Goal: Task Accomplishment & Management: Complete application form

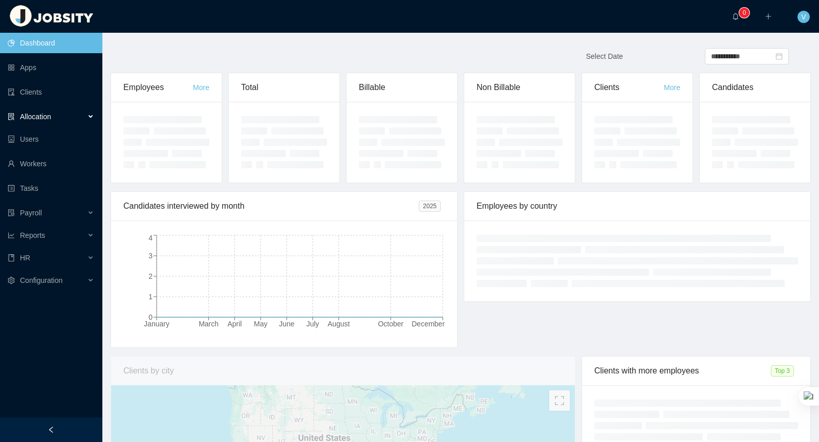
click at [71, 117] on div "Allocation" at bounding box center [51, 116] width 102 height 20
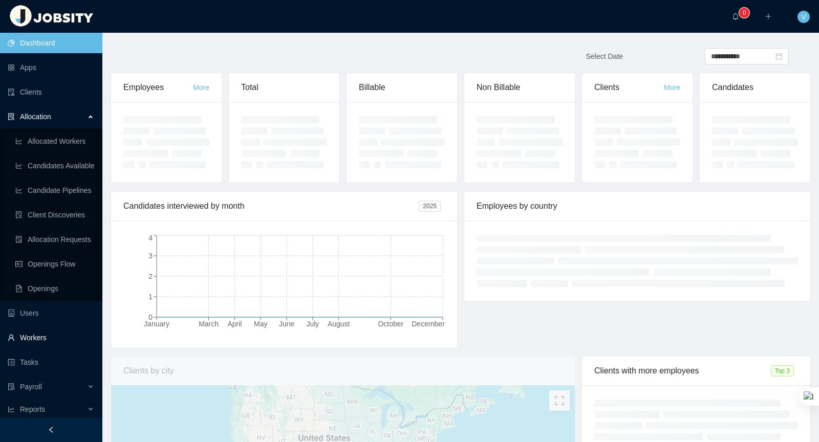
click at [58, 339] on link "Workers" at bounding box center [51, 338] width 87 height 20
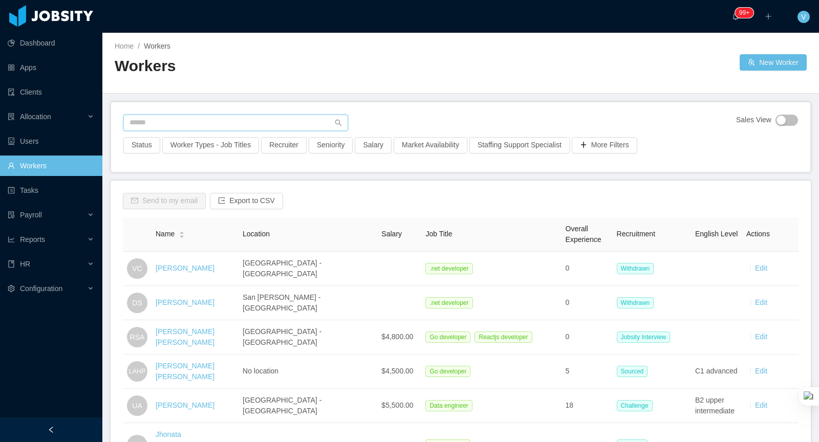
click at [195, 121] on input "text" at bounding box center [235, 123] width 225 height 16
type input "******"
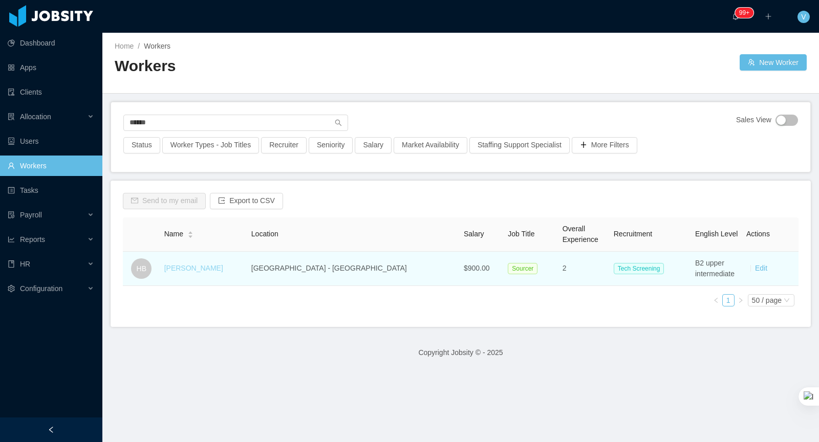
click at [193, 267] on link "Hellyn Borim" at bounding box center [193, 268] width 59 height 8
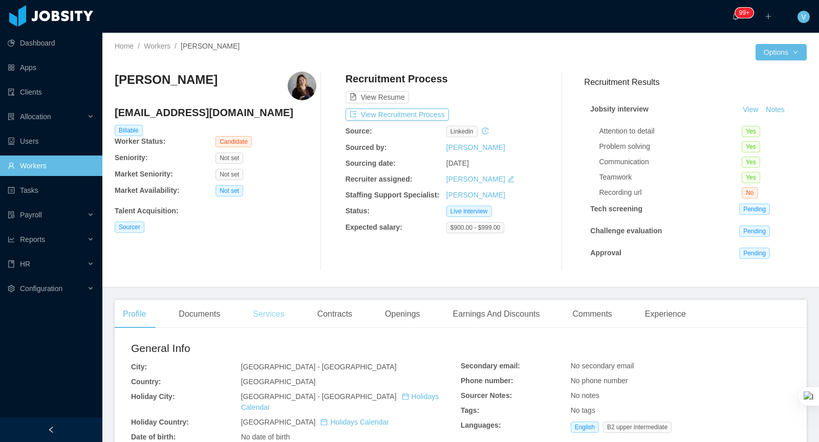
drag, startPoint x: 210, startPoint y: 306, endPoint x: 250, endPoint y: 302, distance: 39.7
click at [210, 306] on div "Documents" at bounding box center [199, 314] width 58 height 29
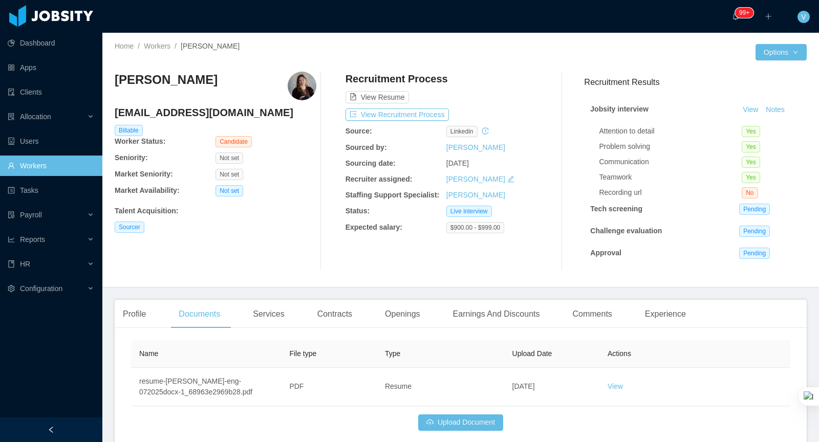
scroll to position [50, 0]
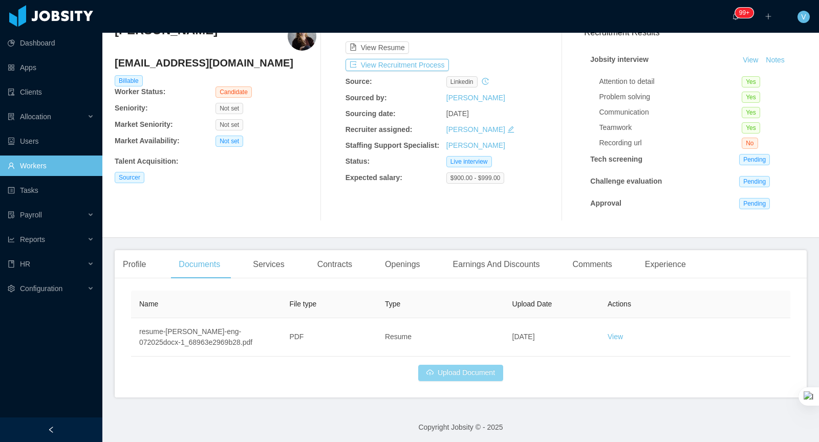
click at [464, 376] on button "Upload Document" at bounding box center [460, 373] width 85 height 16
click at [475, 372] on button "Upload Document" at bounding box center [460, 373] width 85 height 16
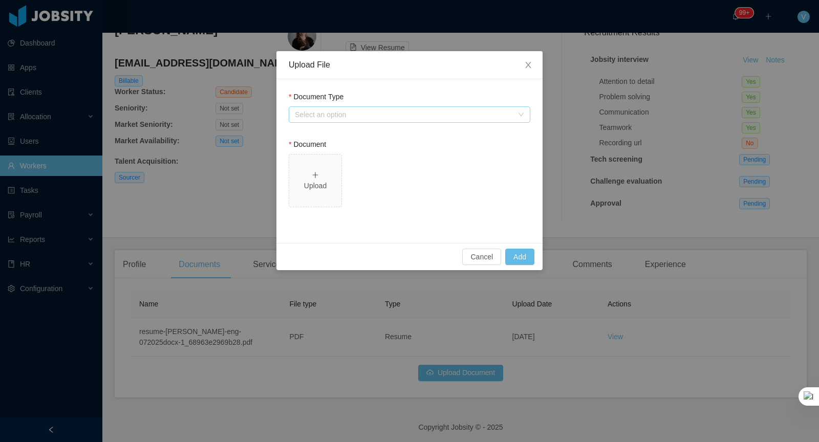
click at [349, 112] on div "Select an option" at bounding box center [404, 115] width 218 height 10
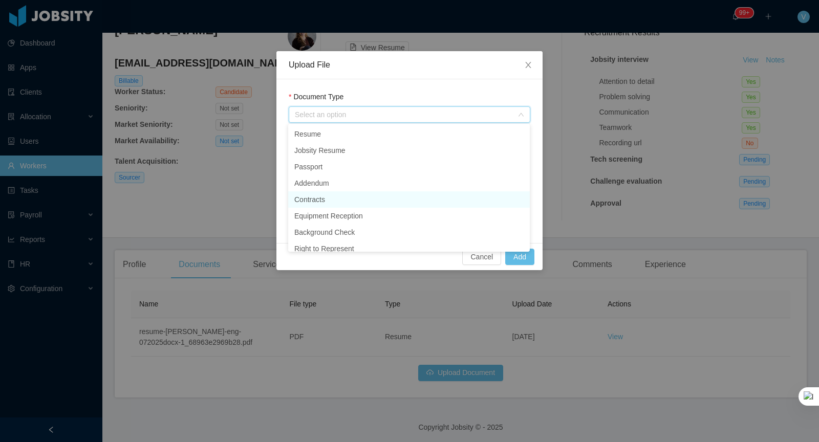
click at [321, 197] on li "Contracts" at bounding box center [409, 199] width 242 height 16
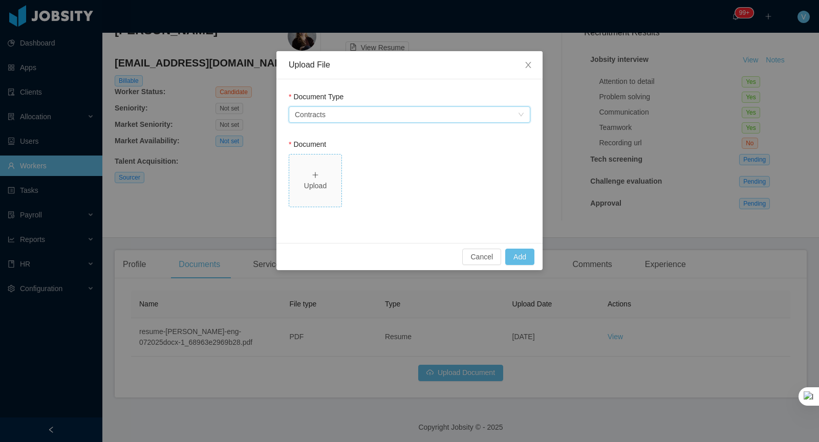
click at [311, 172] on div "Upload" at bounding box center [315, 181] width 44 height 22
click at [513, 255] on button "Add" at bounding box center [519, 257] width 29 height 16
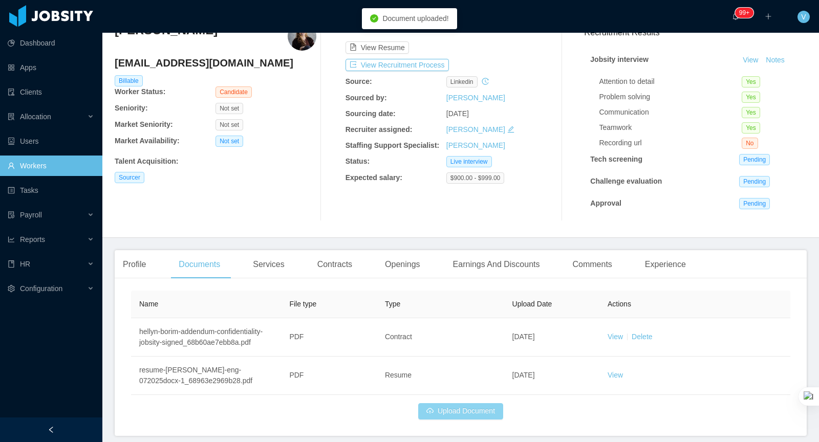
click at [461, 409] on button "Upload Document" at bounding box center [460, 411] width 85 height 16
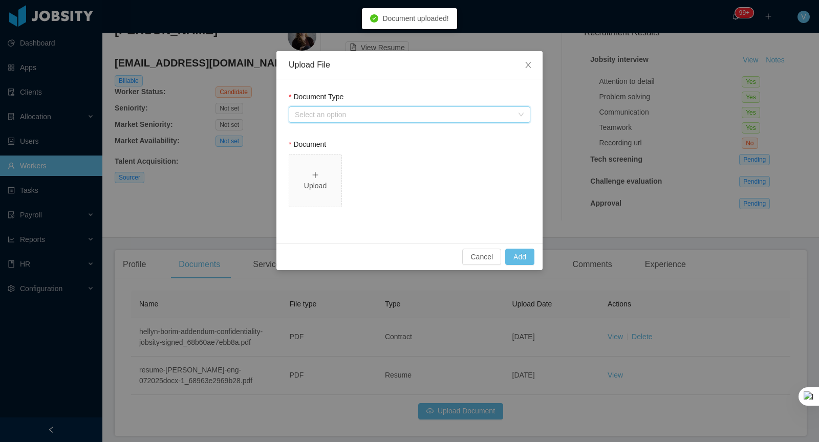
click at [326, 119] on div "Select an option" at bounding box center [406, 114] width 223 height 15
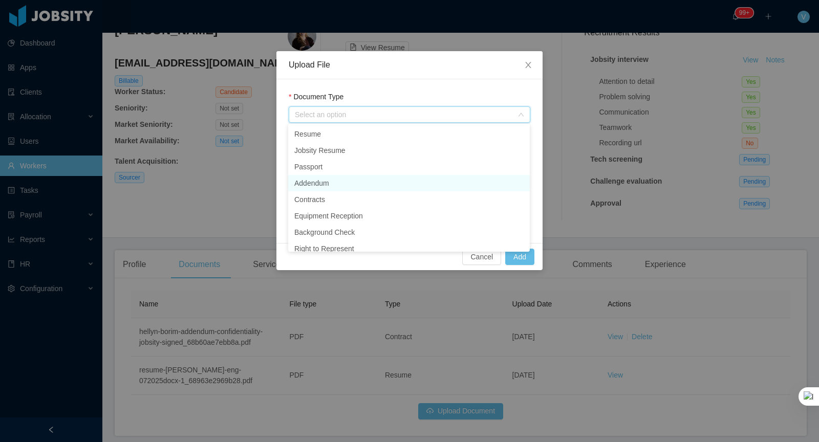
click at [311, 181] on li "Addendum" at bounding box center [409, 183] width 242 height 16
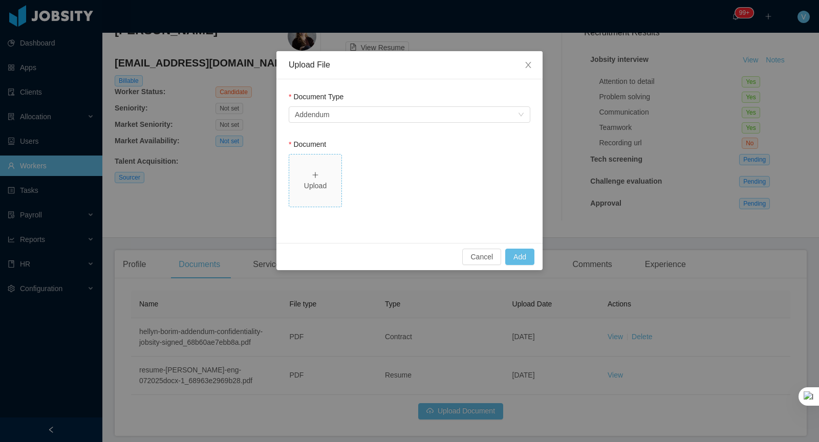
click at [316, 177] on icon "icon: plus" at bounding box center [315, 175] width 7 height 7
click at [523, 257] on button "Add" at bounding box center [519, 257] width 29 height 16
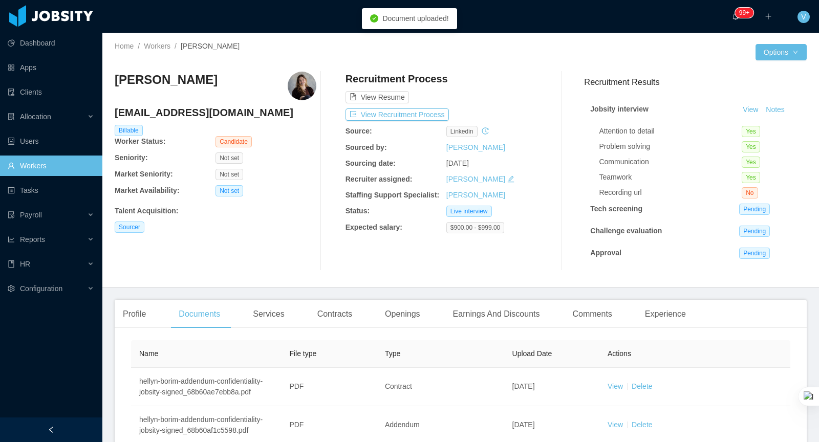
scroll to position [126, 0]
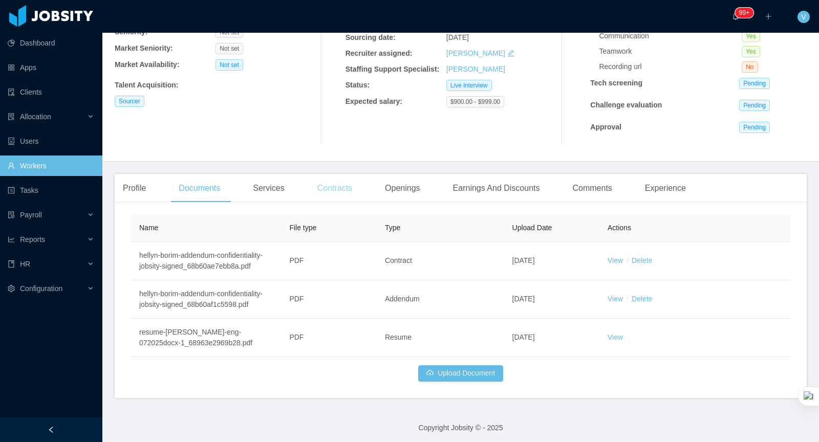
click at [351, 183] on div "Contracts" at bounding box center [334, 188] width 51 height 29
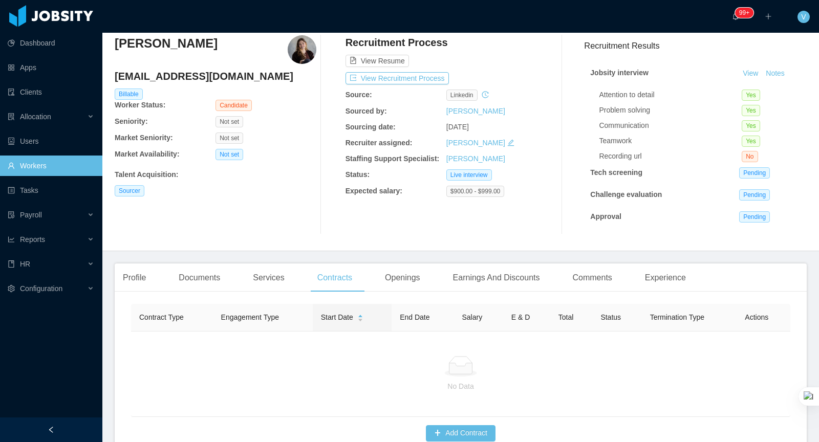
scroll to position [97, 0]
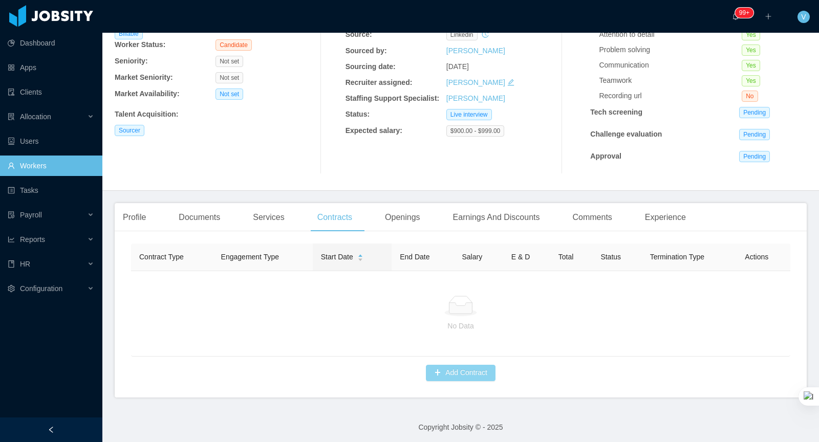
click at [469, 373] on button "Add Contract" at bounding box center [461, 373] width 70 height 16
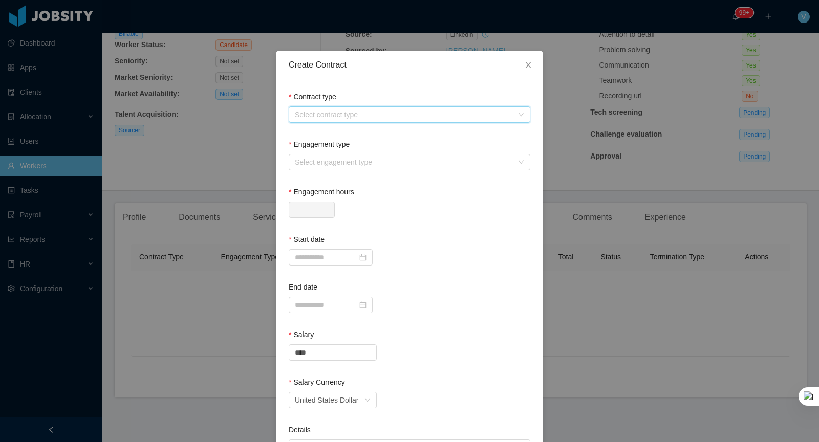
click at [317, 122] on div "Select contract type" at bounding box center [410, 114] width 242 height 16
click at [302, 162] on li "USA" at bounding box center [409, 167] width 242 height 16
click at [331, 169] on div "Select engagement type" at bounding box center [410, 162] width 242 height 16
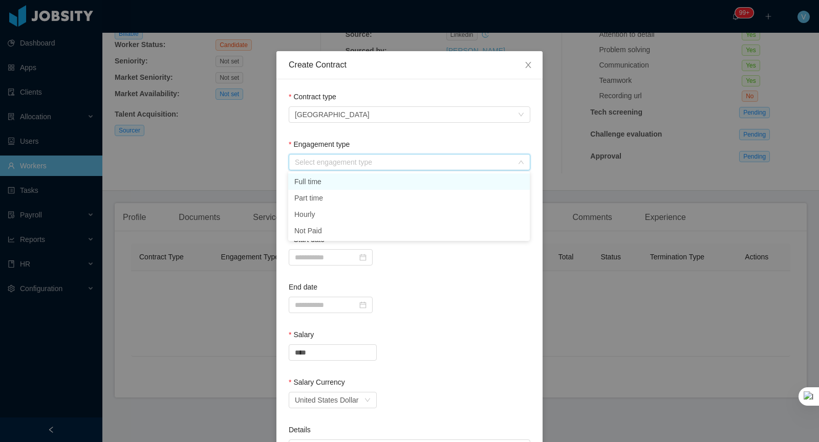
drag, startPoint x: 323, startPoint y: 178, endPoint x: 298, endPoint y: 219, distance: 47.5
click at [323, 178] on li "Full time" at bounding box center [409, 182] width 242 height 16
type input "*"
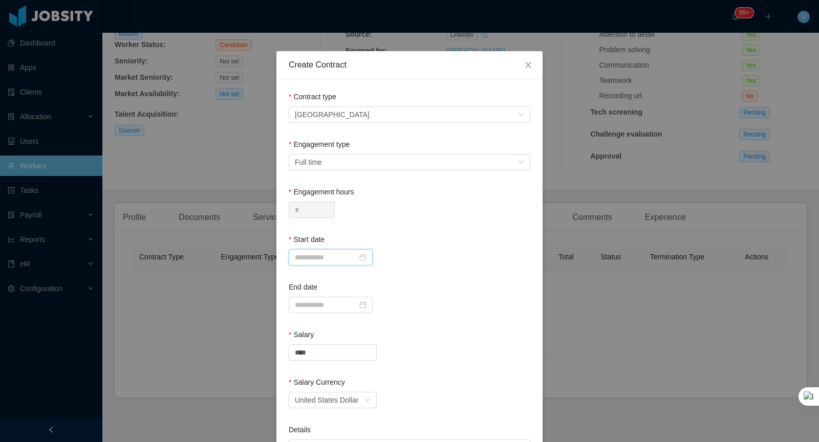
click at [326, 254] on input at bounding box center [331, 257] width 84 height 16
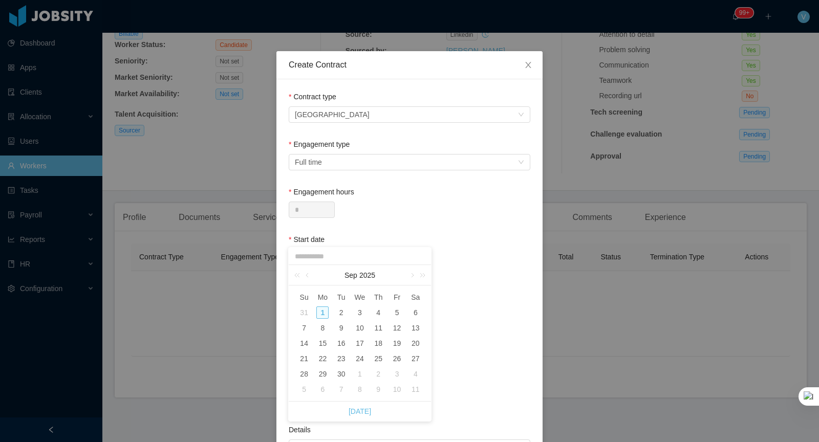
click at [334, 327] on td "9" at bounding box center [341, 328] width 18 height 15
type input "**********"
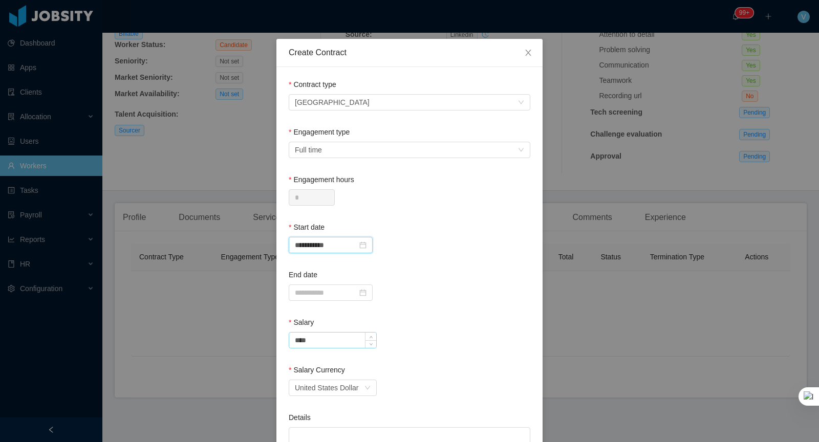
scroll to position [24, 0]
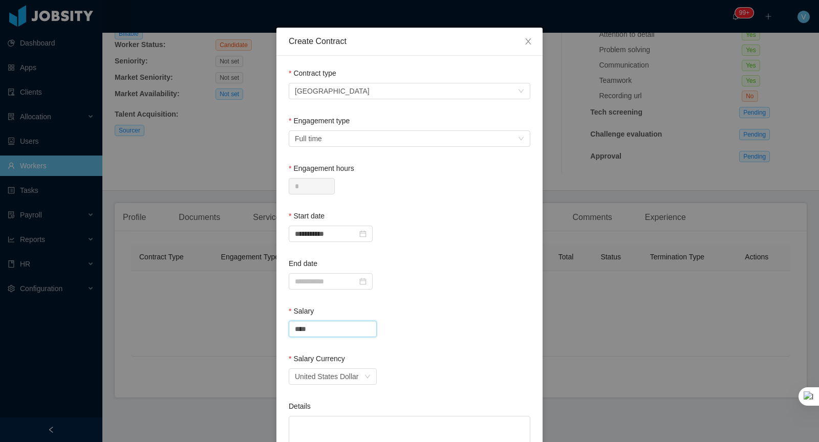
drag, startPoint x: 300, startPoint y: 329, endPoint x: 270, endPoint y: 327, distance: 29.8
click at [270, 328] on div "**********" at bounding box center [409, 221] width 819 height 442
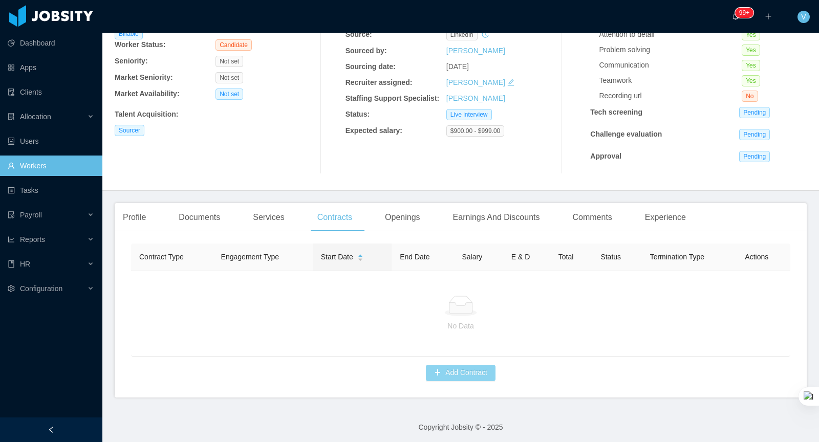
click at [447, 372] on button "Add Contract" at bounding box center [461, 373] width 70 height 16
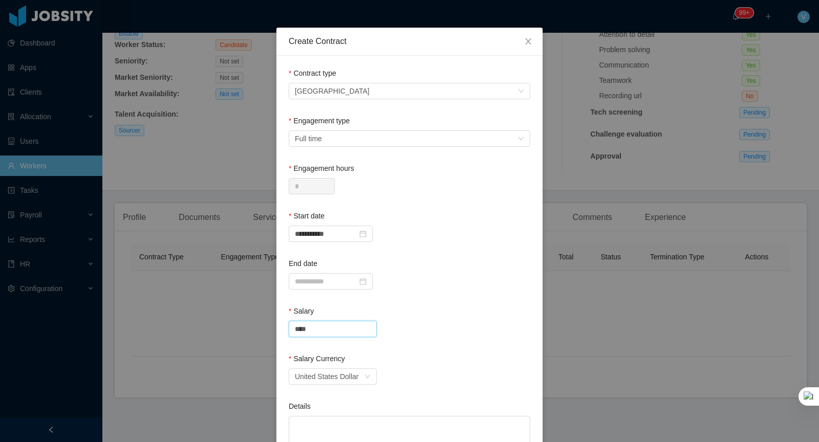
drag, startPoint x: 300, startPoint y: 326, endPoint x: 266, endPoint y: 319, distance: 33.9
click at [265, 320] on div "**********" at bounding box center [409, 221] width 819 height 442
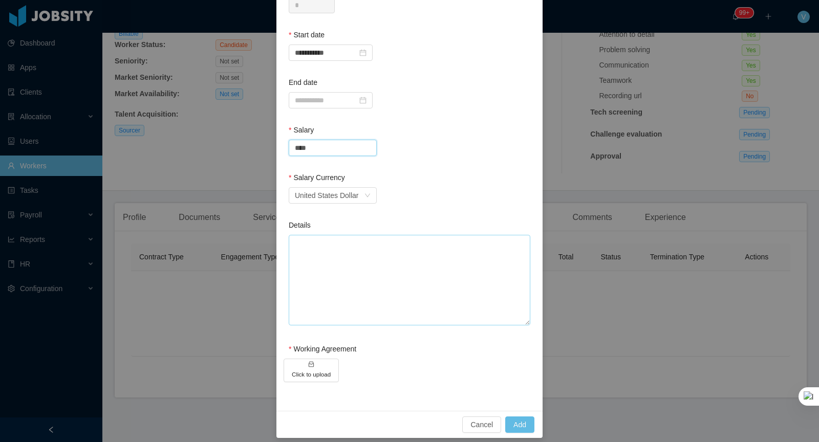
scroll to position [211, 0]
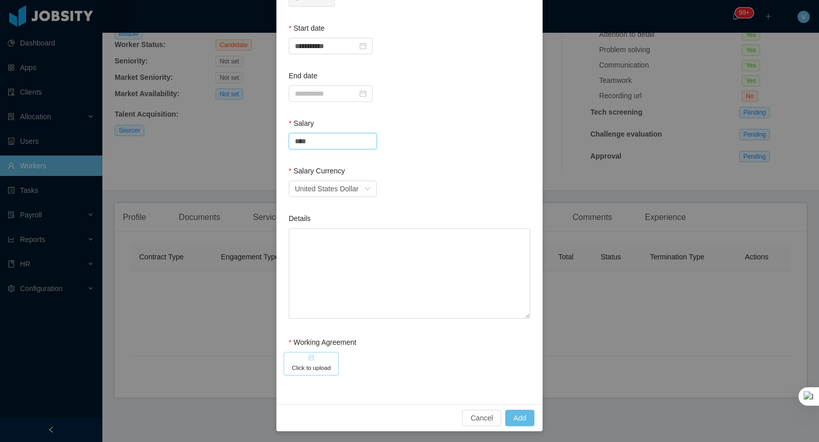
type input "****"
click at [312, 366] on h5 "Click to upload" at bounding box center [311, 368] width 39 height 9
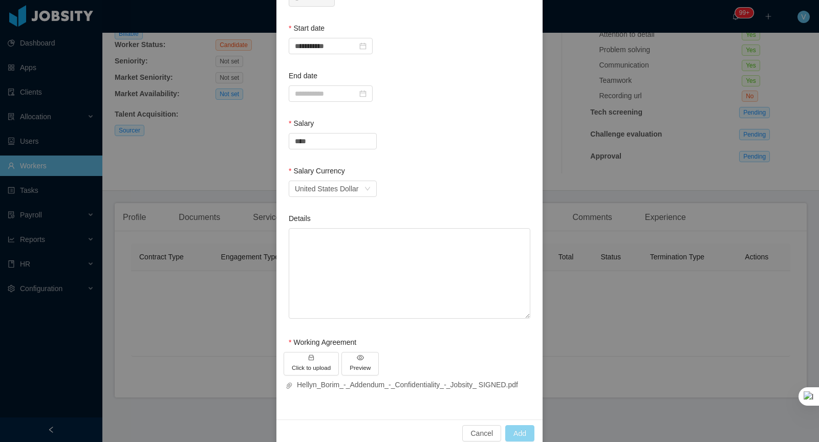
click at [520, 428] on button "Add" at bounding box center [519, 433] width 29 height 16
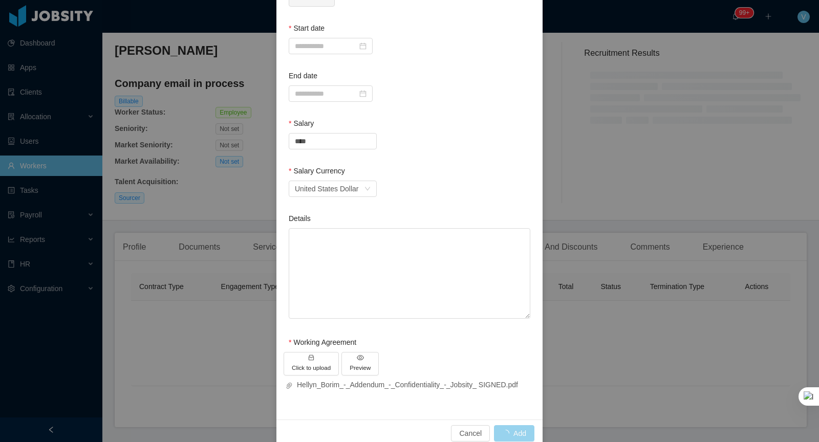
scroll to position [164, 0]
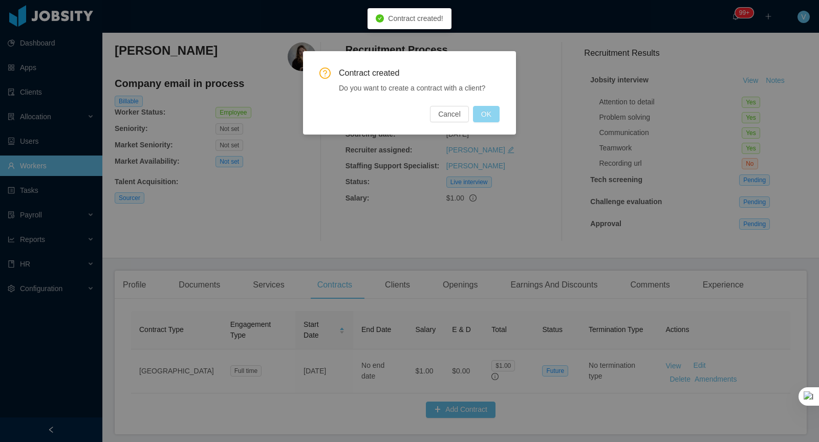
click at [486, 112] on button "OK" at bounding box center [486, 114] width 27 height 16
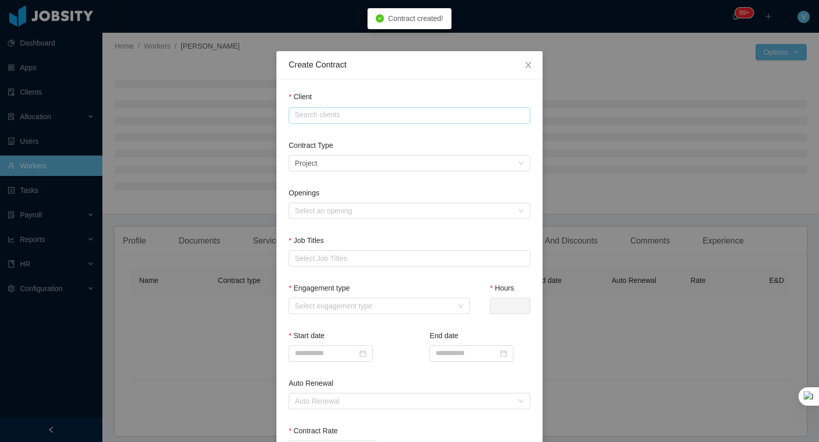
click at [317, 119] on input "text" at bounding box center [410, 116] width 242 height 16
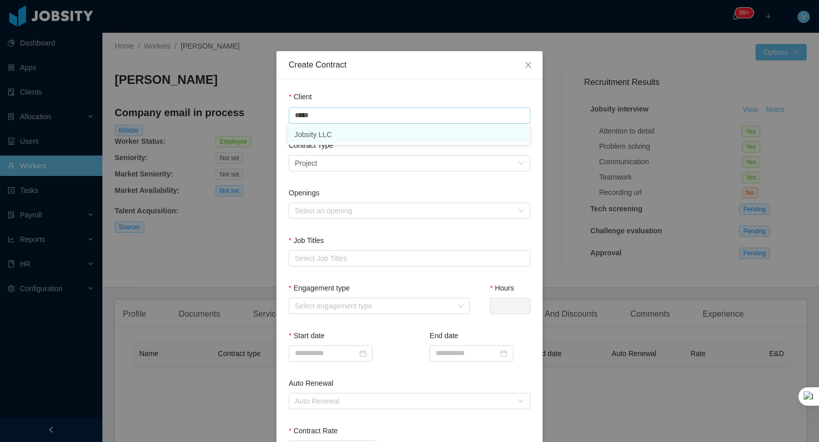
click at [328, 138] on li "Jobsity LLC" at bounding box center [409, 134] width 242 height 16
type input "**********"
click at [324, 163] on div "Select a contract type Project" at bounding box center [406, 163] width 223 height 15
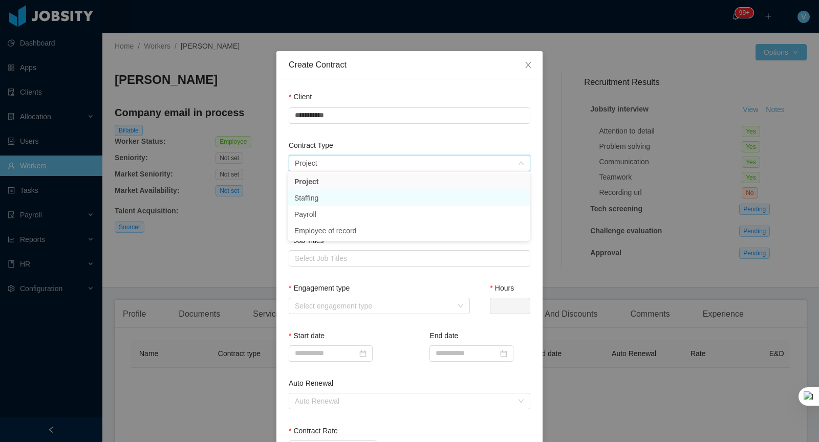
click at [314, 199] on li "Staffing" at bounding box center [409, 198] width 242 height 16
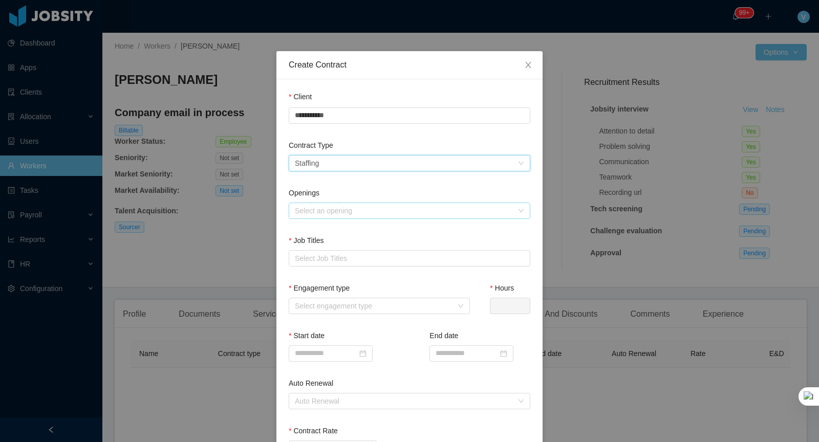
click at [336, 214] on div "Select an opening" at bounding box center [404, 211] width 218 height 10
click at [312, 228] on li "No openings available for this Client" at bounding box center [409, 229] width 242 height 16
click at [318, 259] on div "Select Job Titles" at bounding box center [407, 258] width 225 height 10
type input "****"
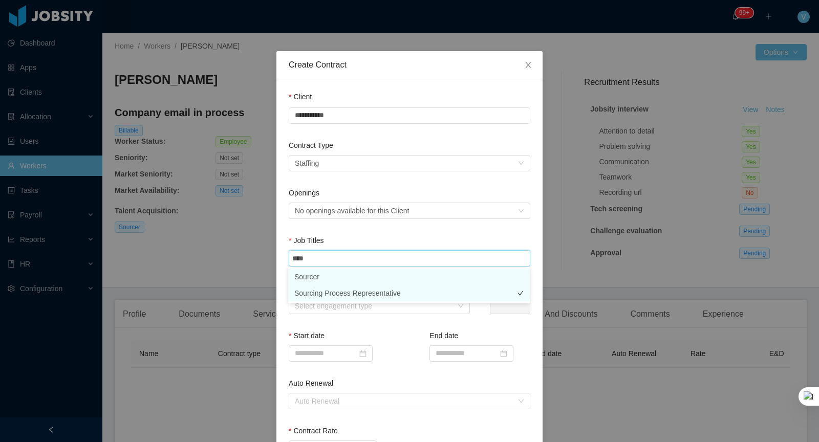
drag, startPoint x: 327, startPoint y: 277, endPoint x: 345, endPoint y: 289, distance: 21.3
click at [327, 277] on li "Sourcer" at bounding box center [409, 277] width 242 height 16
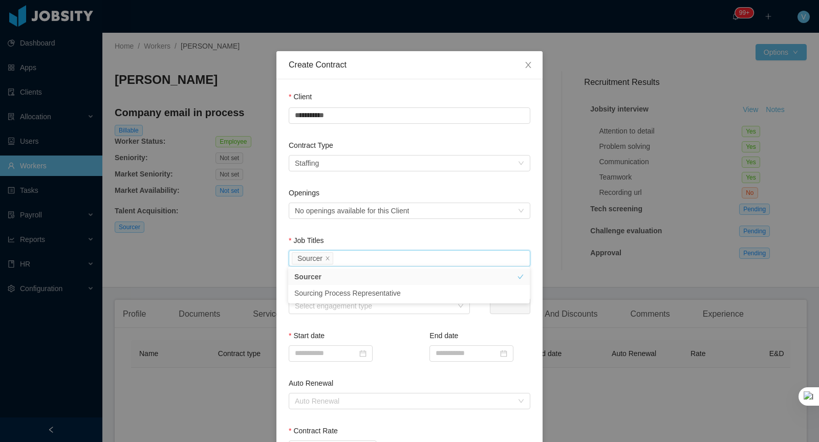
drag, startPoint x: 409, startPoint y: 348, endPoint x: 403, endPoint y: 346, distance: 6.0
click at [409, 348] on div "Start date End date" at bounding box center [410, 355] width 242 height 48
click at [389, 308] on div "Select engagement type" at bounding box center [374, 306] width 158 height 10
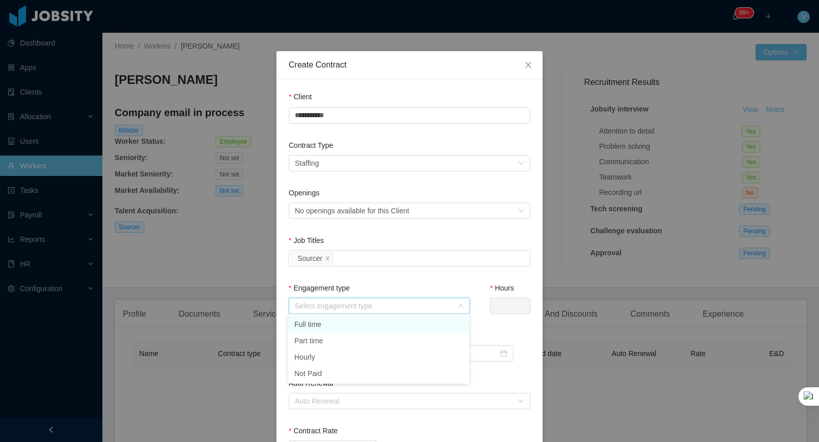
click at [335, 326] on li "Full time" at bounding box center [378, 324] width 181 height 16
type input "*"
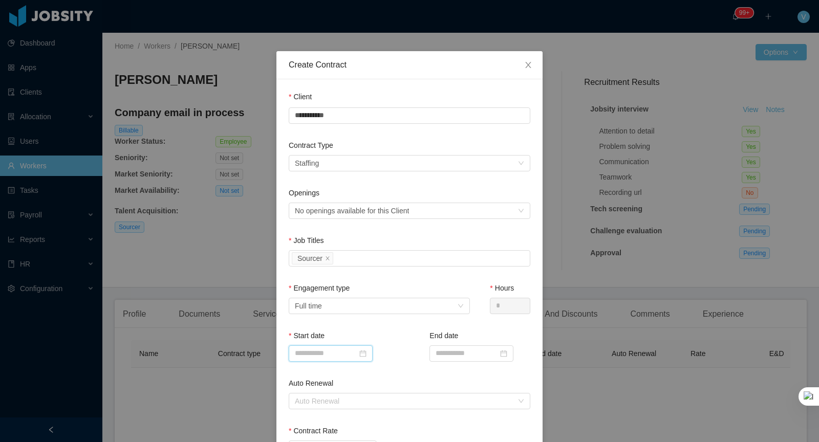
click at [348, 358] on input at bounding box center [331, 354] width 84 height 16
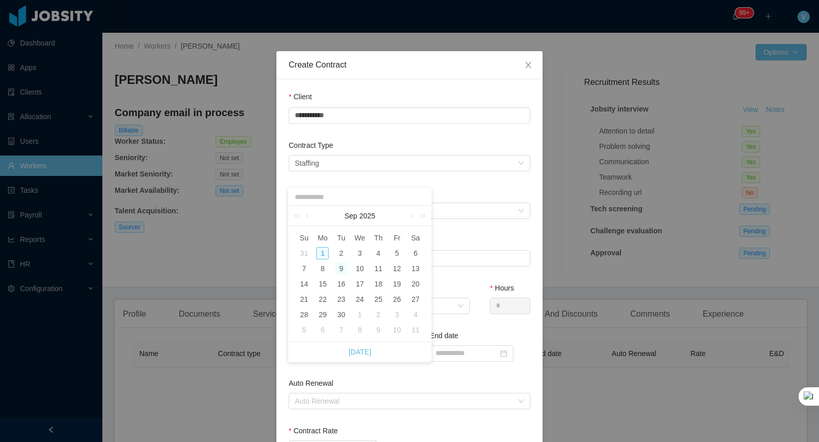
click at [342, 268] on div "9" at bounding box center [341, 269] width 12 height 12
type input "**********"
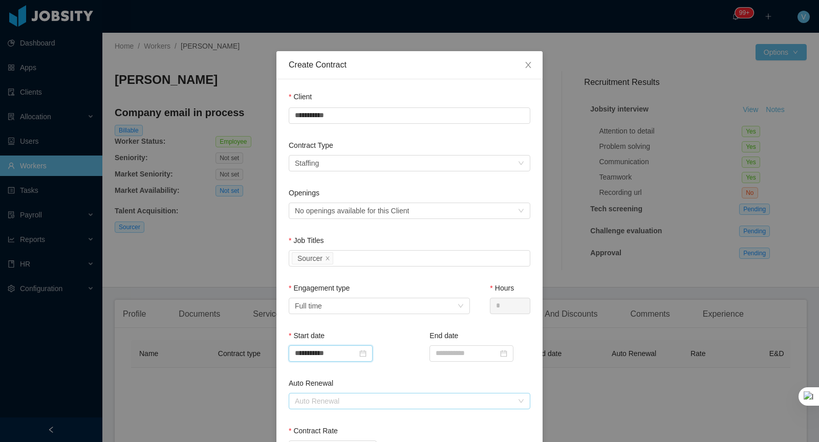
click at [358, 402] on div "Auto Renewal" at bounding box center [404, 401] width 218 height 10
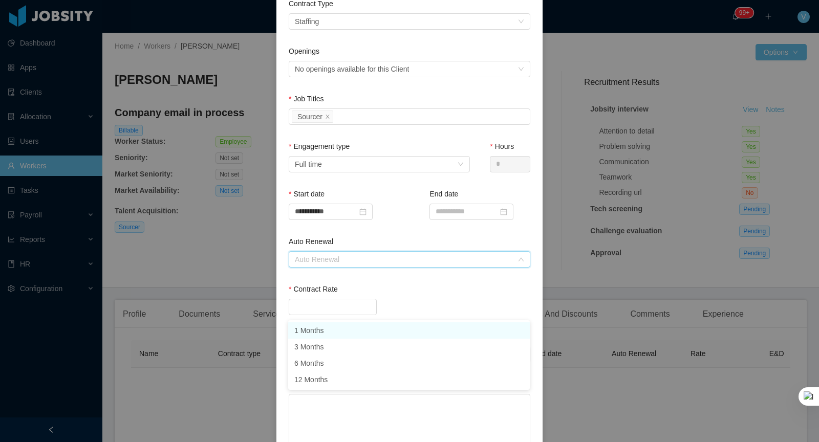
scroll to position [204, 0]
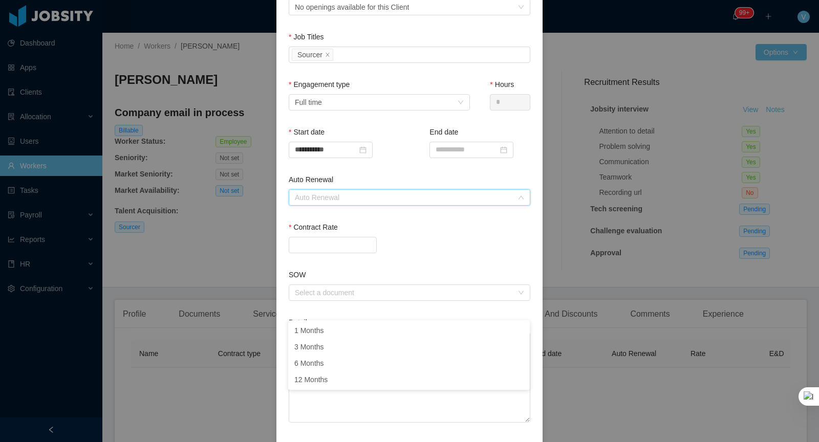
click at [320, 229] on label "Contract Rate" at bounding box center [313, 227] width 49 height 8
click at [320, 238] on input "Contract Rate" at bounding box center [332, 245] width 87 height 15
click at [314, 241] on input "Contract Rate" at bounding box center [332, 245] width 87 height 15
type input "****"
click at [366, 354] on textarea "Details" at bounding box center [410, 377] width 242 height 91
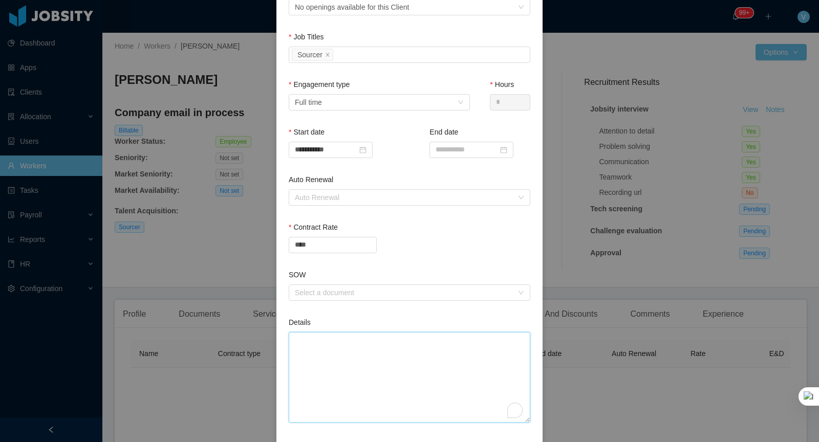
scroll to position [265, 0]
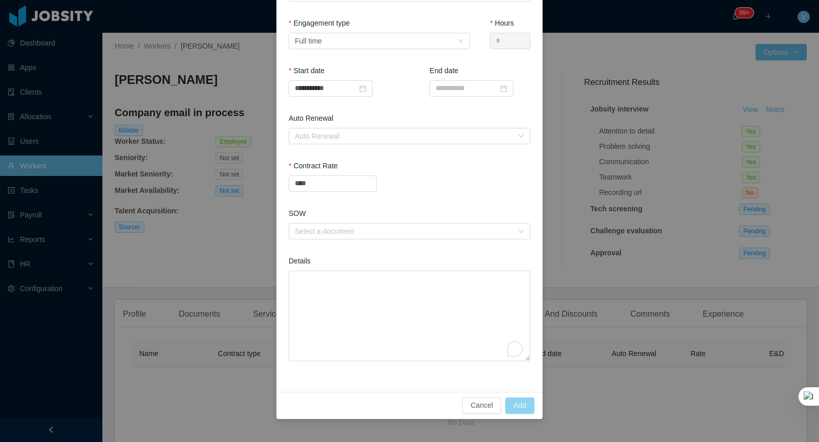
click at [516, 404] on button "Add" at bounding box center [519, 406] width 29 height 16
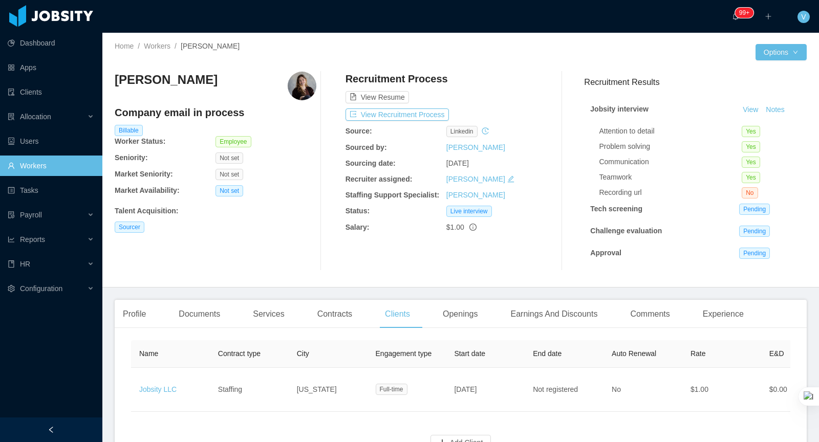
scroll to position [77, 0]
click at [272, 315] on div "Services" at bounding box center [269, 314] width 48 height 29
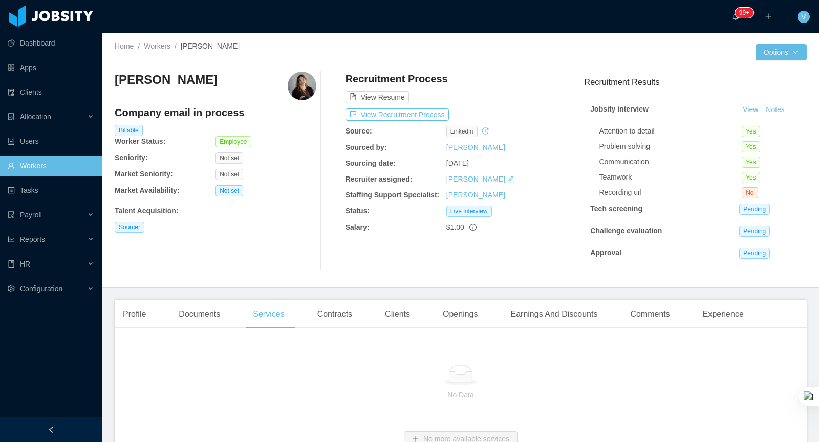
scroll to position [73, 0]
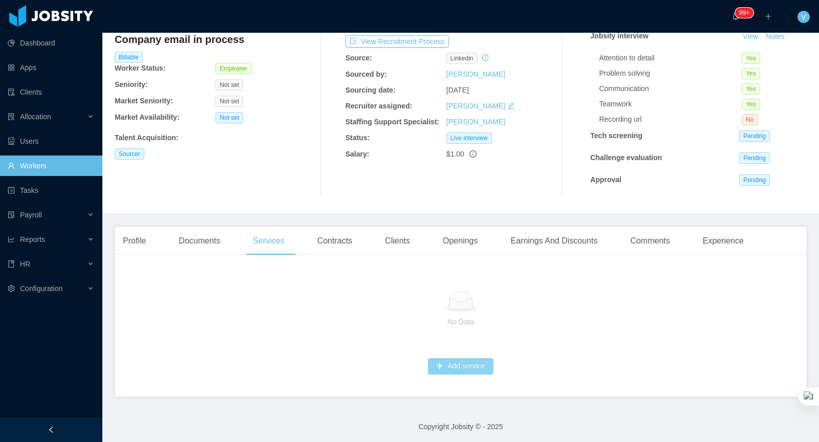
click at [450, 365] on button "Add service" at bounding box center [460, 366] width 65 height 16
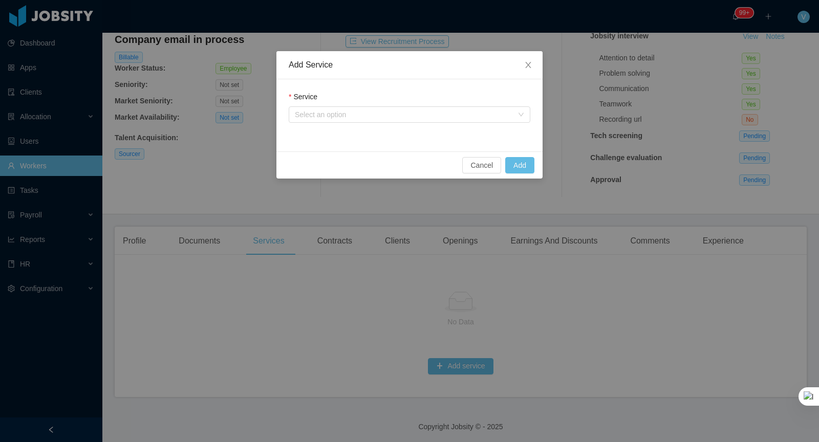
click at [345, 126] on div "Service Select an option" at bounding box center [410, 109] width 242 height 35
click at [345, 110] on div "Select an option" at bounding box center [404, 115] width 218 height 10
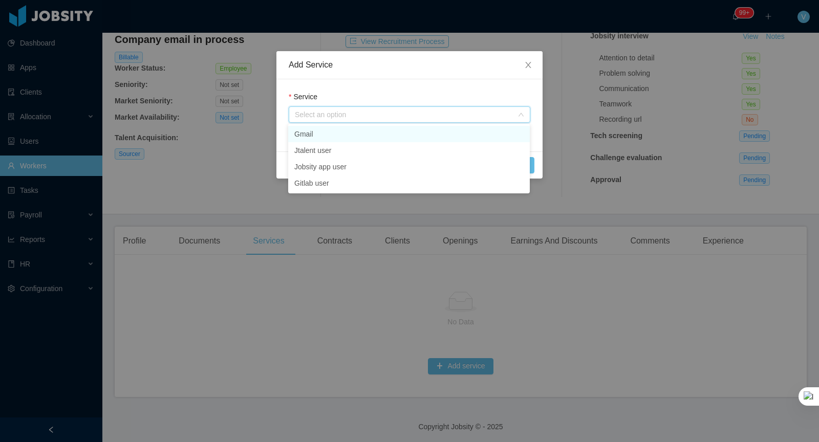
click at [311, 130] on li "Gmail" at bounding box center [409, 134] width 242 height 16
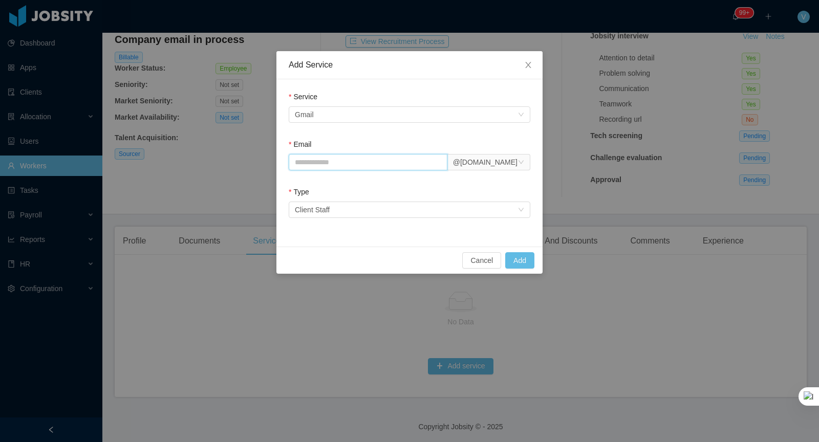
click at [323, 162] on input "Email" at bounding box center [368, 162] width 159 height 16
type input "**********"
click at [366, 210] on div "Select an option Client Staff" at bounding box center [406, 209] width 223 height 15
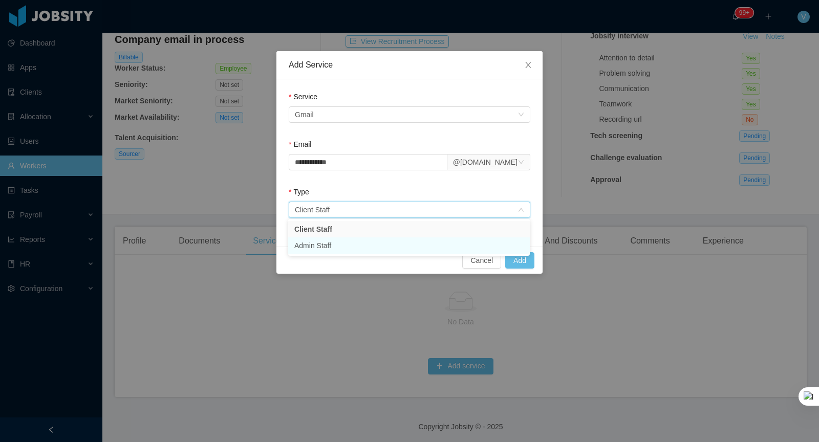
click at [331, 243] on li "Admin Staff" at bounding box center [409, 246] width 242 height 16
drag, startPoint x: 349, startPoint y: 260, endPoint x: 362, endPoint y: 259, distance: 12.8
click at [349, 260] on div "Cancel Add" at bounding box center [410, 260] width 250 height 16
click at [521, 257] on button "Add" at bounding box center [519, 260] width 29 height 16
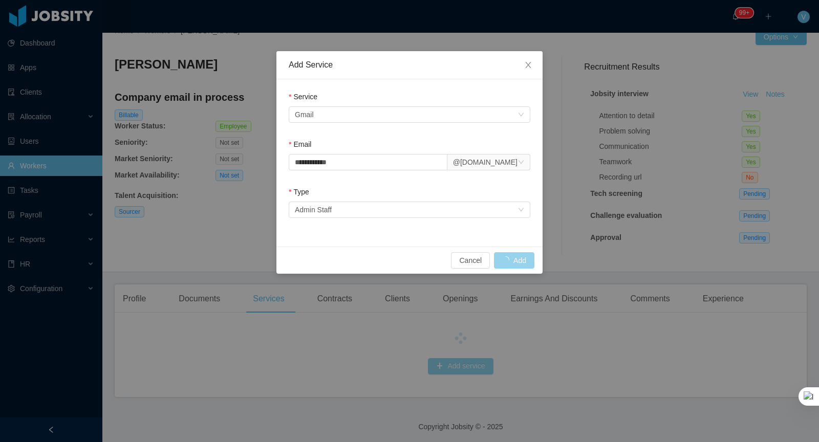
scroll to position [22, 0]
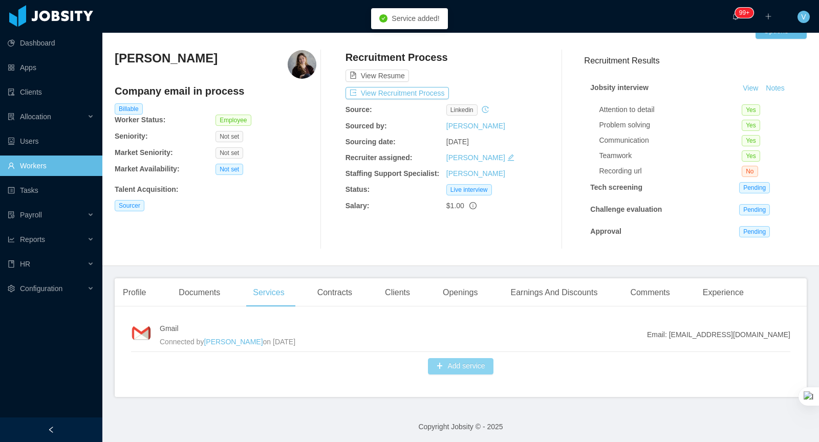
click at [461, 365] on button "Add service" at bounding box center [460, 366] width 65 height 16
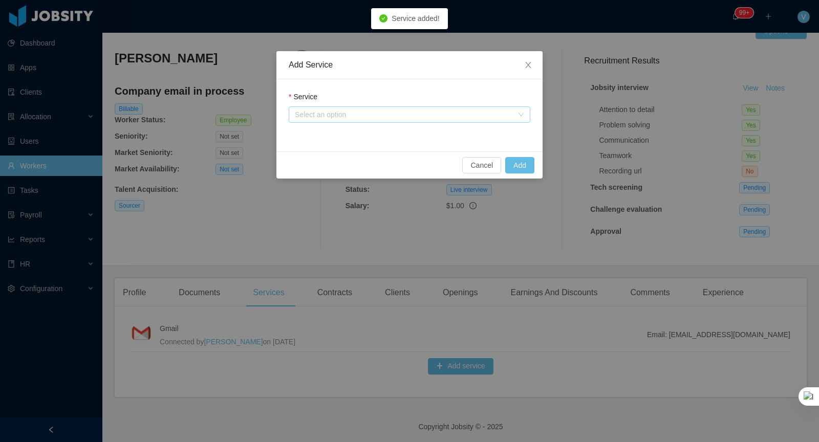
click at [362, 114] on div "Select an option" at bounding box center [404, 115] width 218 height 10
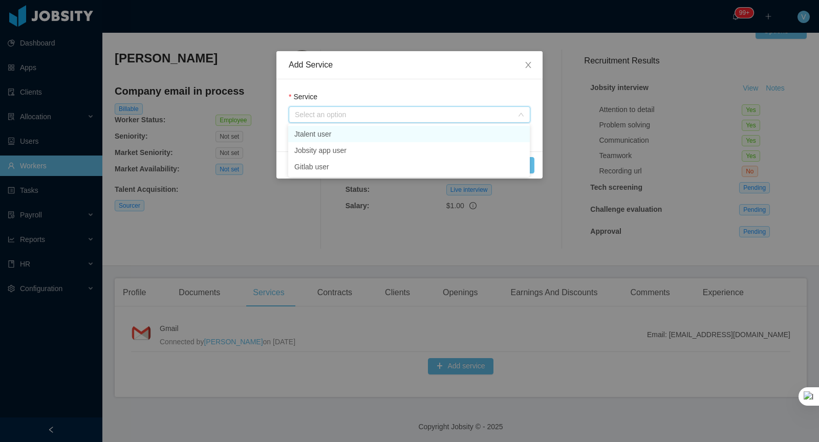
click at [305, 135] on li "Jtalent user" at bounding box center [409, 134] width 242 height 16
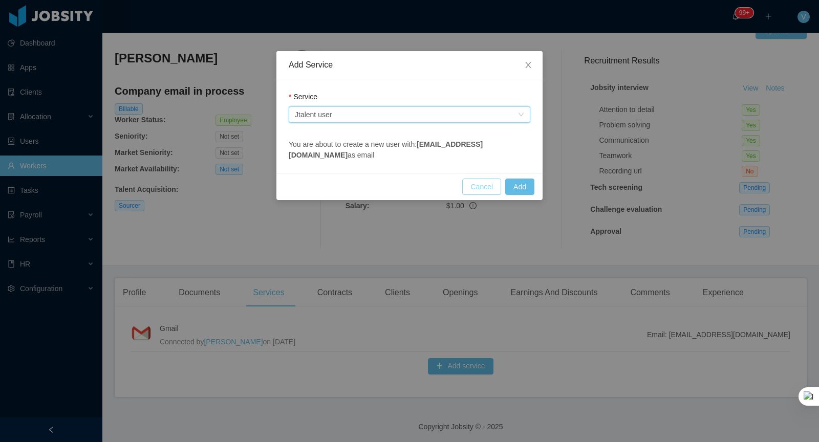
click at [473, 185] on button "Cancel" at bounding box center [481, 187] width 39 height 16
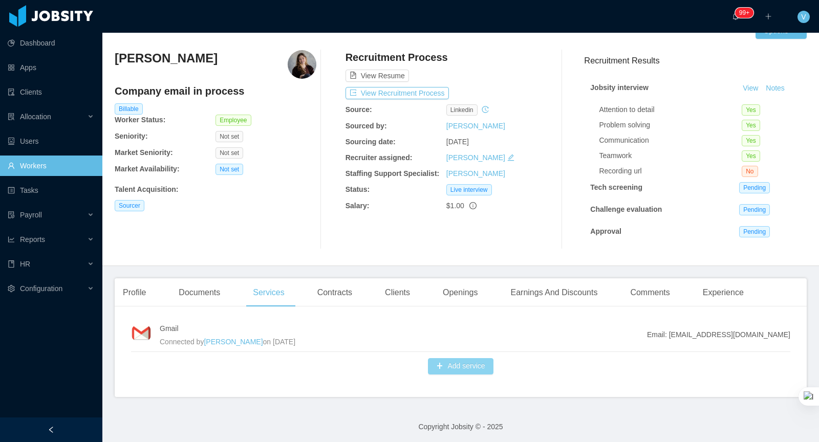
click at [428, 358] on button "Add service" at bounding box center [460, 366] width 65 height 16
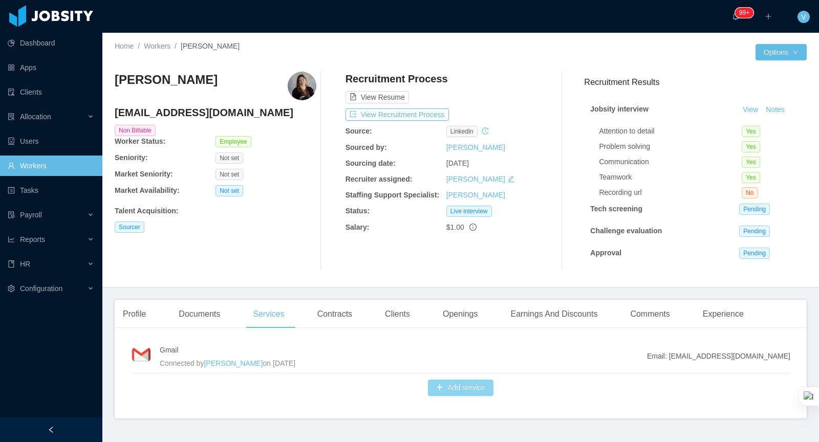
click at [460, 383] on button "Add service" at bounding box center [460, 388] width 65 height 16
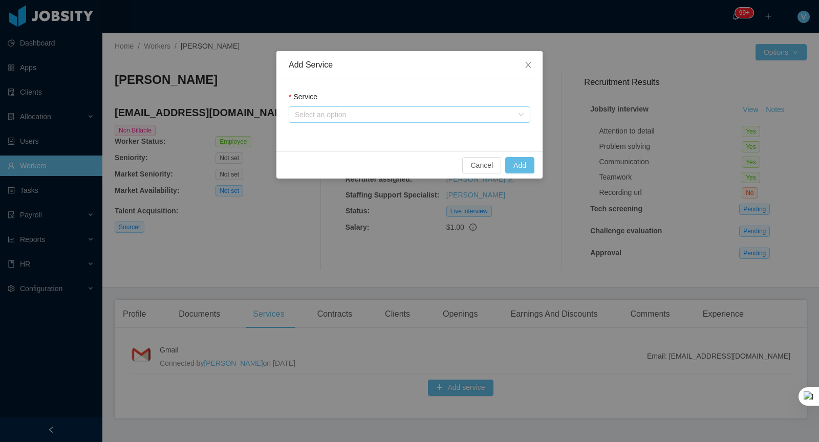
click at [343, 117] on div "Select an option" at bounding box center [404, 115] width 218 height 10
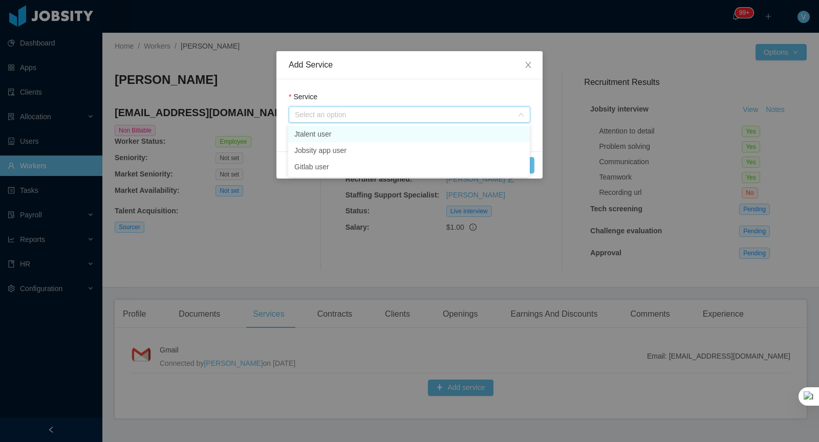
click at [316, 136] on li "Jtalent user" at bounding box center [409, 134] width 242 height 16
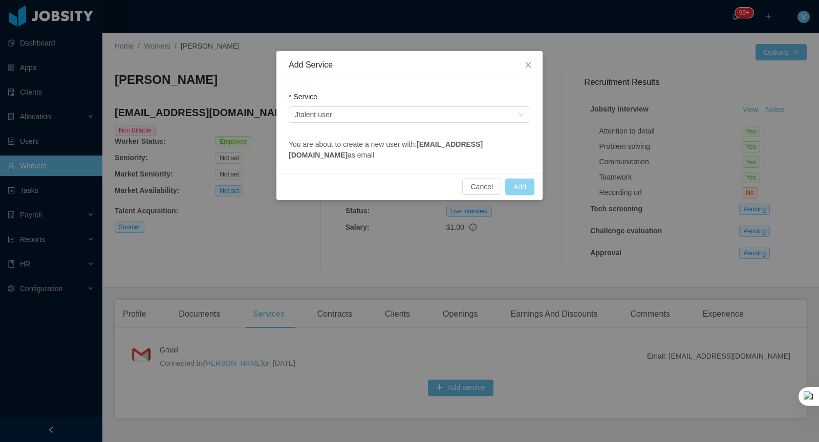
click at [521, 187] on button "Add" at bounding box center [519, 187] width 29 height 16
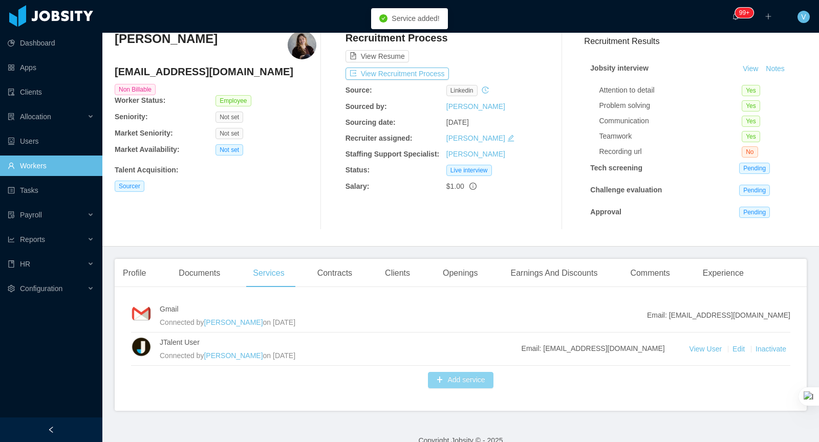
scroll to position [54, 0]
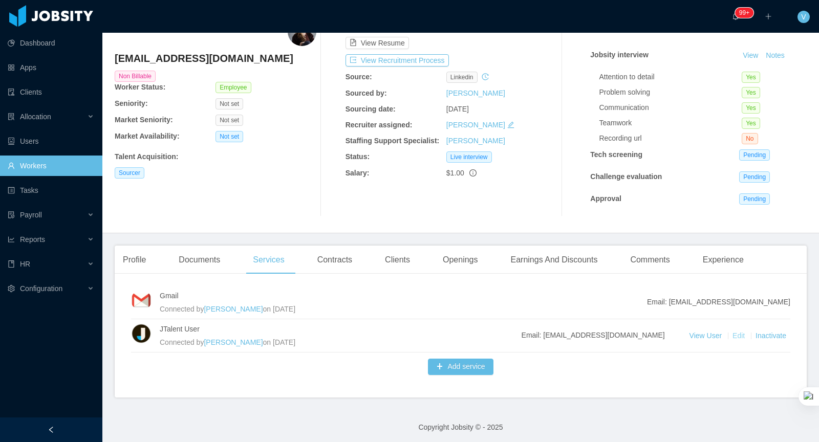
click at [733, 332] on link "Edit" at bounding box center [740, 336] width 14 height 8
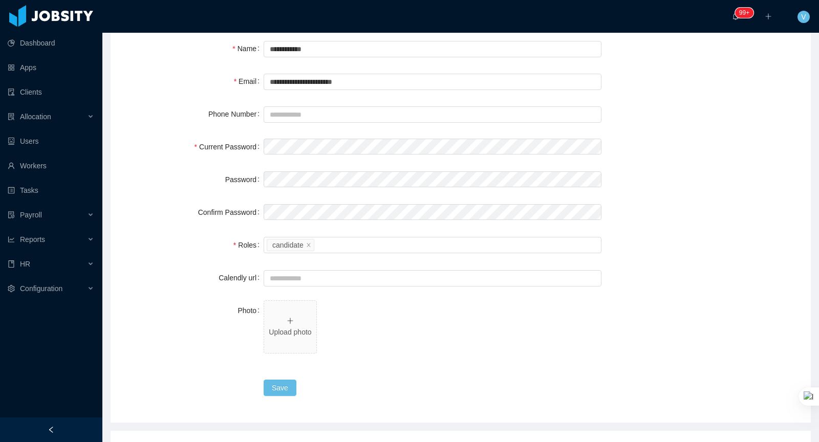
scroll to position [83, 0]
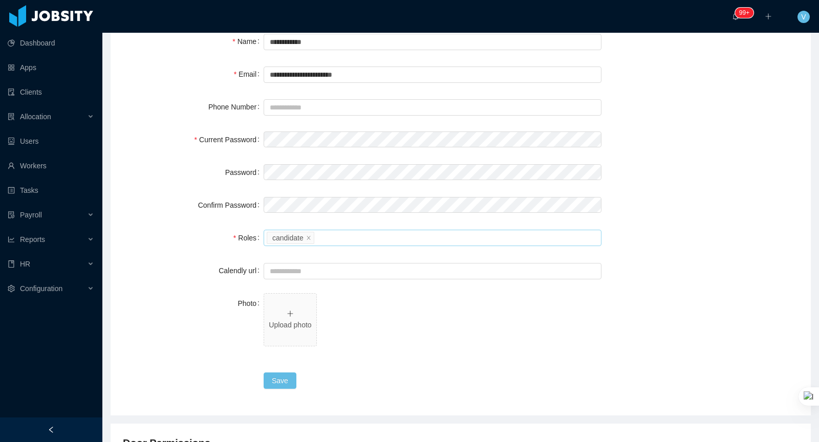
click at [338, 235] on div "Please select the roles candidate" at bounding box center [431, 237] width 329 height 15
type input "*******"
click at [435, 342] on span "Upload photo" at bounding box center [433, 321] width 338 height 57
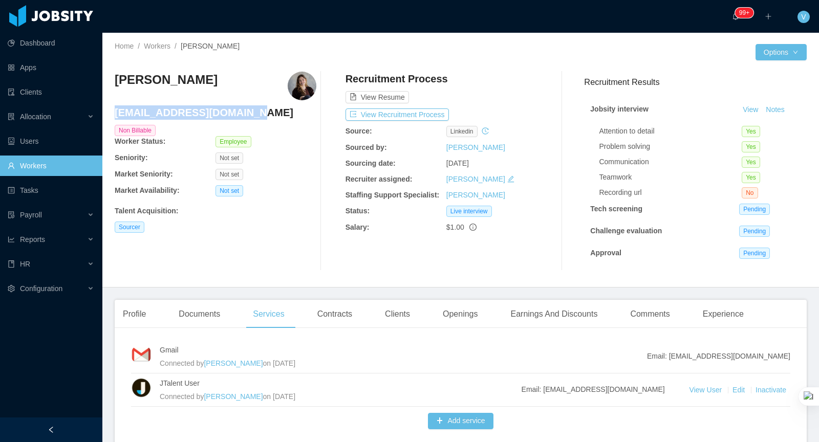
drag, startPoint x: 185, startPoint y: 114, endPoint x: 116, endPoint y: 113, distance: 69.1
click at [116, 113] on h4 "hellyn.borim@jobsity.com" at bounding box center [216, 112] width 202 height 14
copy h4 "hellyn.borim@jobsity.com"
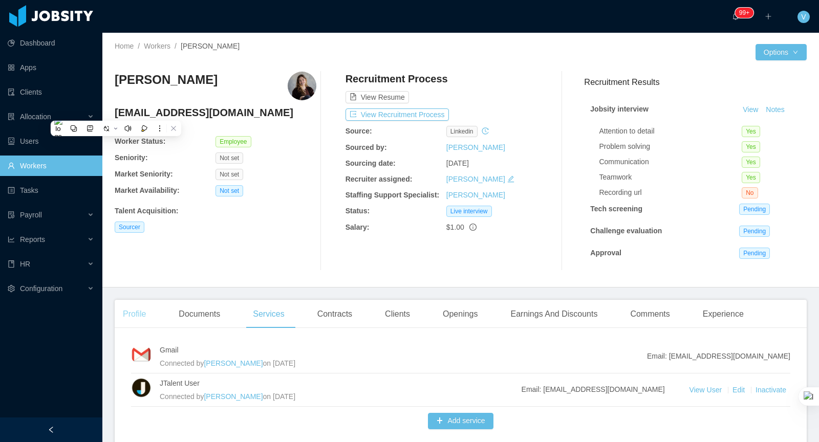
drag, startPoint x: 136, startPoint y: 311, endPoint x: 142, endPoint y: 310, distance: 6.2
click at [136, 311] on div "Profile" at bounding box center [134, 314] width 39 height 29
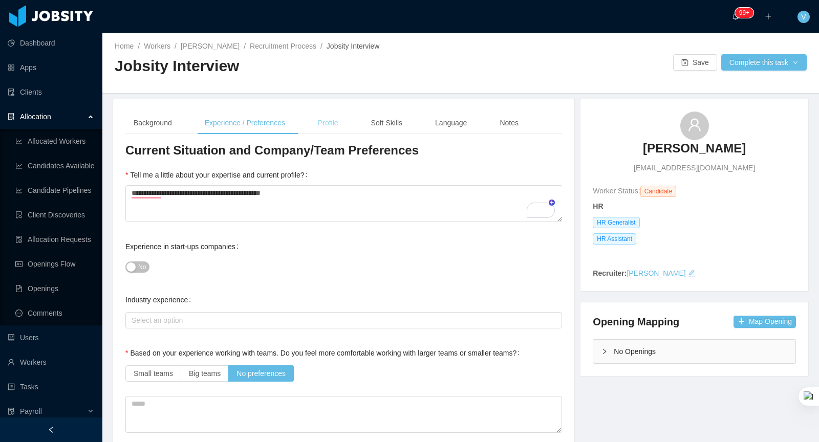
click at [326, 122] on div "Profile" at bounding box center [328, 123] width 37 height 23
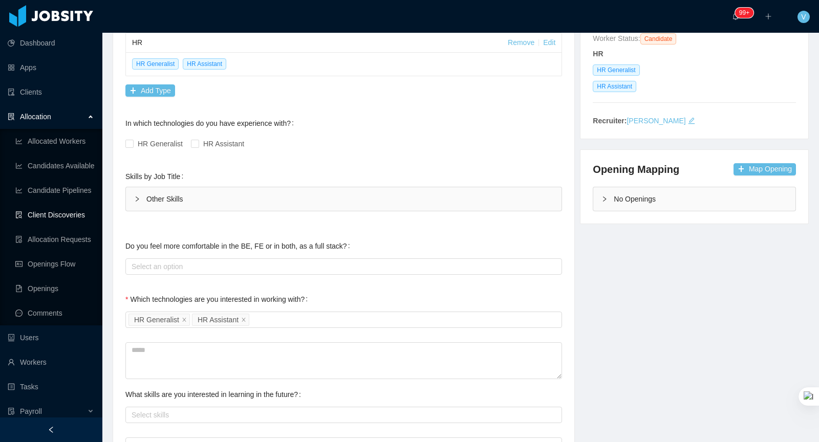
scroll to position [164, 0]
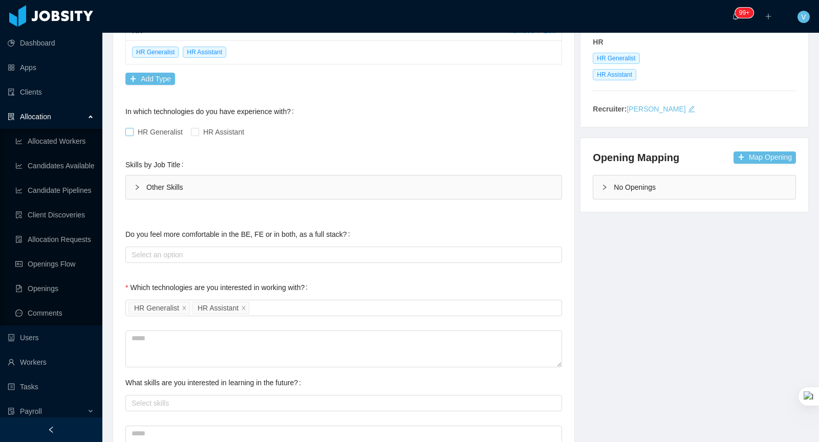
click at [135, 129] on span "HR Generalist" at bounding box center [160, 132] width 53 height 8
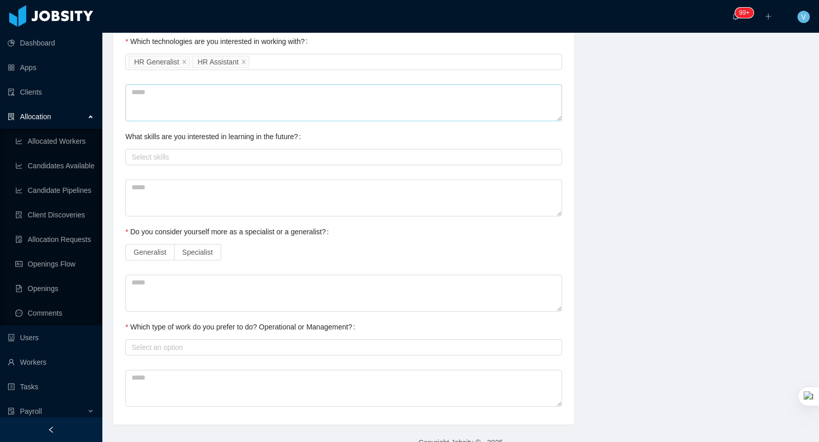
scroll to position [474, 0]
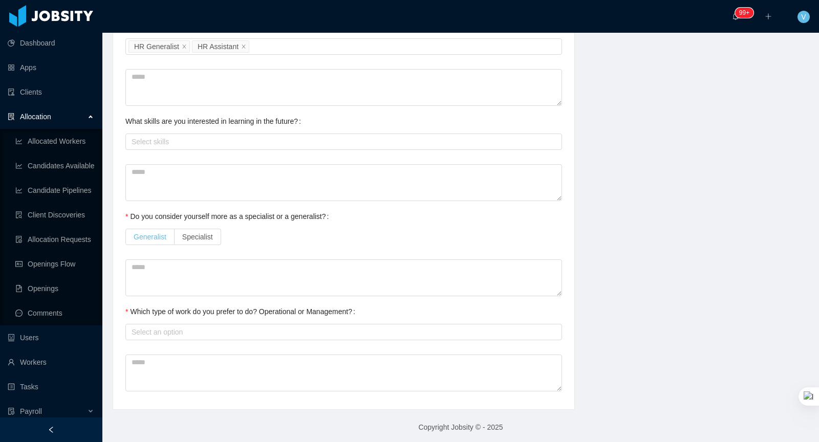
click at [147, 238] on span "Generalist" at bounding box center [150, 237] width 33 height 8
click at [309, 329] on div "Select an option" at bounding box center [342, 332] width 420 height 10
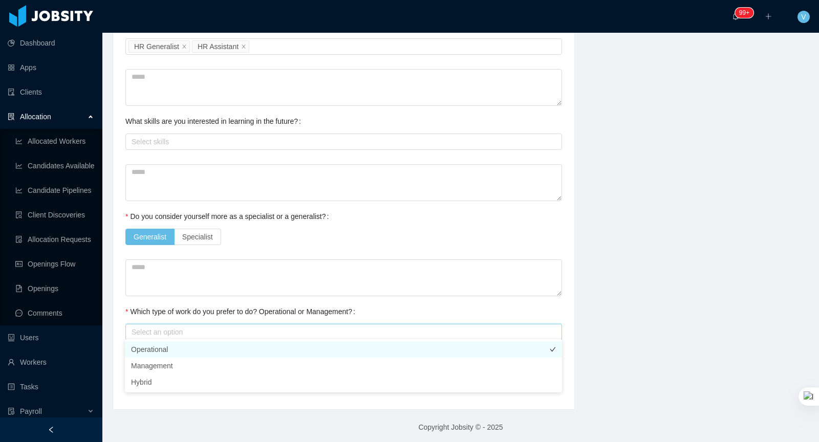
click at [176, 347] on li "Operational" at bounding box center [343, 350] width 437 height 16
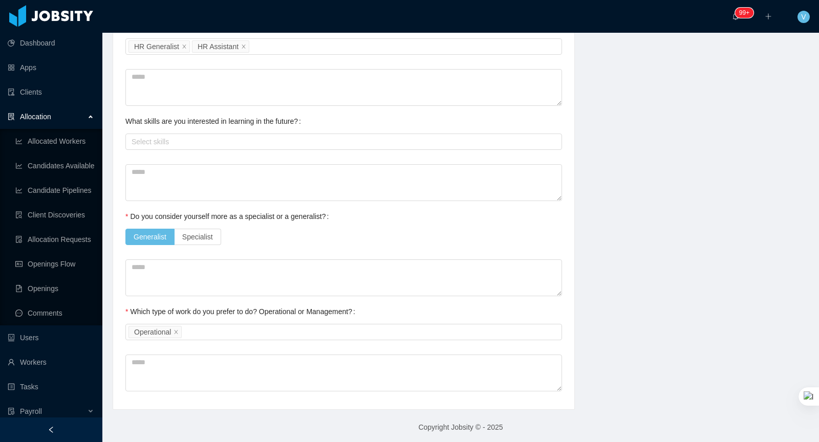
click at [515, 240] on div "Generalist Specialist" at bounding box center [343, 237] width 437 height 20
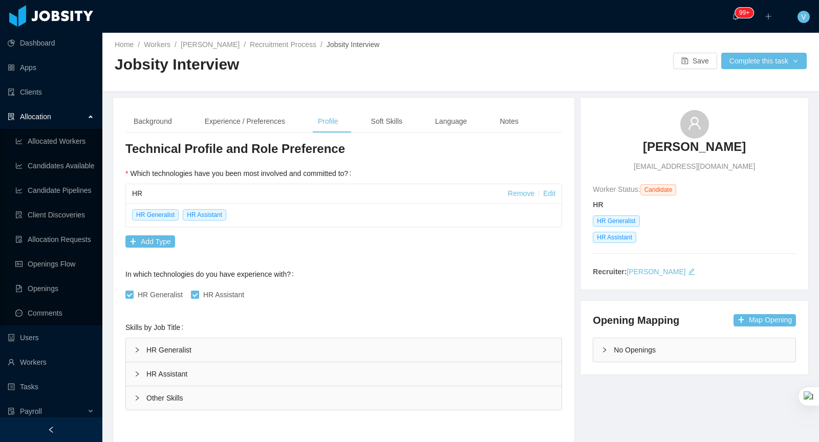
scroll to position [0, 0]
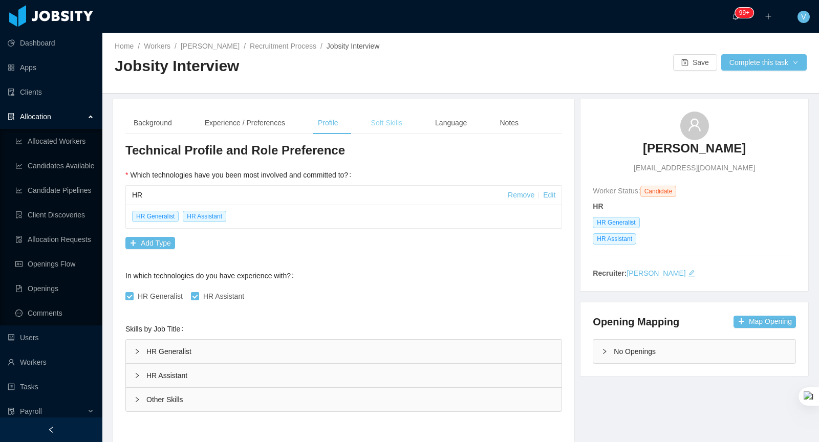
drag, startPoint x: 391, startPoint y: 124, endPoint x: 442, endPoint y: 160, distance: 62.6
click at [391, 124] on div "Soft Skills" at bounding box center [387, 123] width 48 height 23
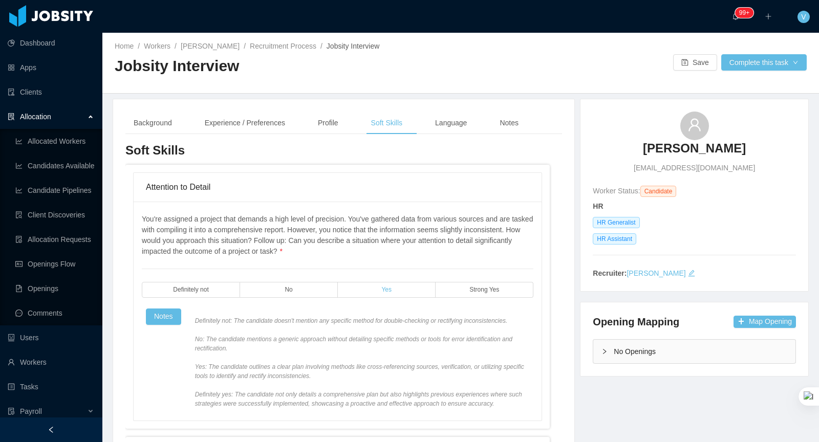
click at [401, 293] on label "Yes" at bounding box center [387, 290] width 98 height 16
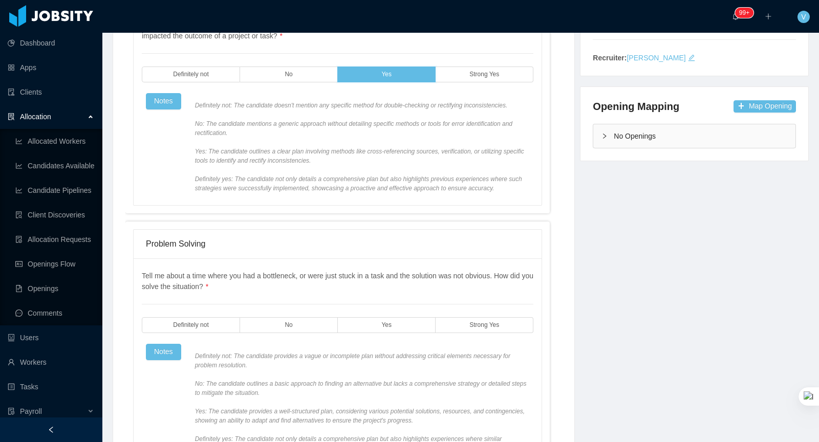
scroll to position [257, 0]
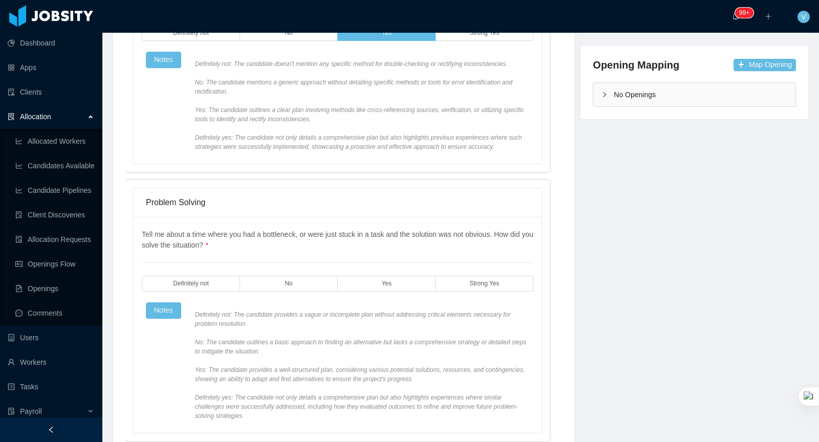
drag, startPoint x: 488, startPoint y: 290, endPoint x: 471, endPoint y: 308, distance: 25.0
click at [488, 287] on span "Strong Yes" at bounding box center [485, 284] width 30 height 7
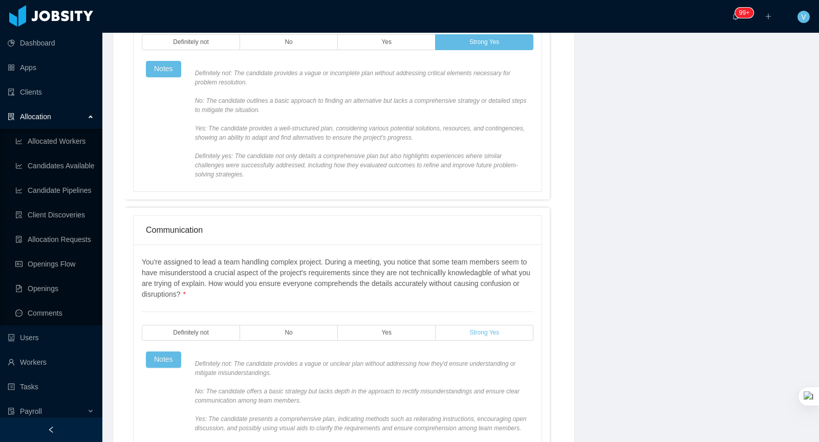
drag, startPoint x: 414, startPoint y: 338, endPoint x: 455, endPoint y: 340, distance: 40.5
click at [414, 338] on label "Yes" at bounding box center [387, 333] width 98 height 16
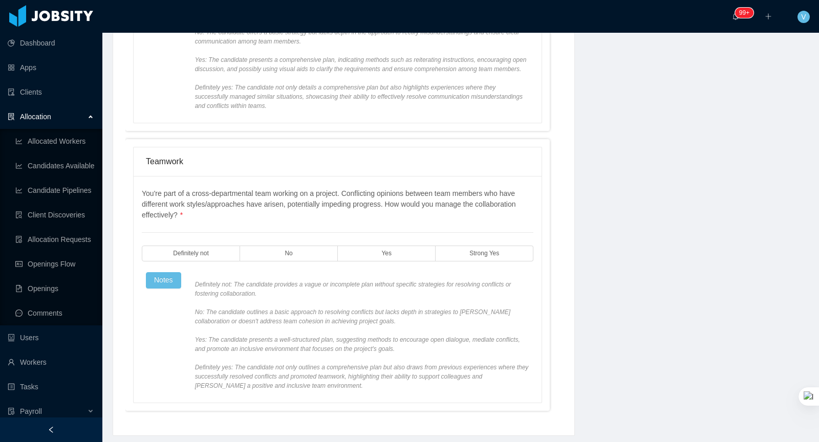
scroll to position [861, 0]
click at [427, 259] on label "Yes" at bounding box center [387, 251] width 98 height 16
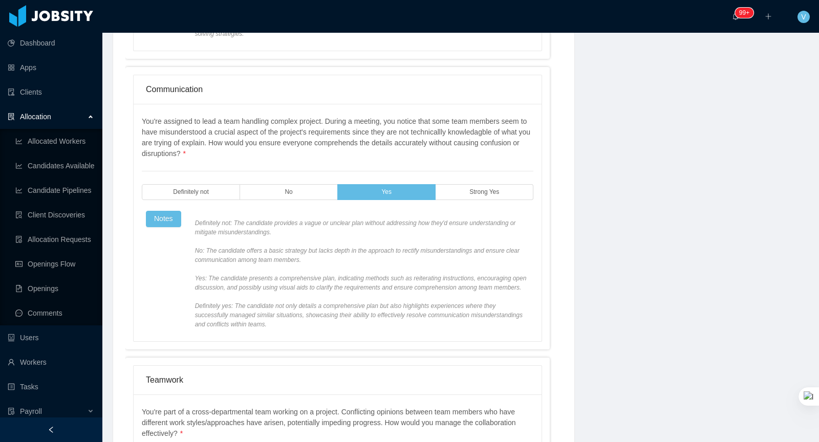
scroll to position [0, 0]
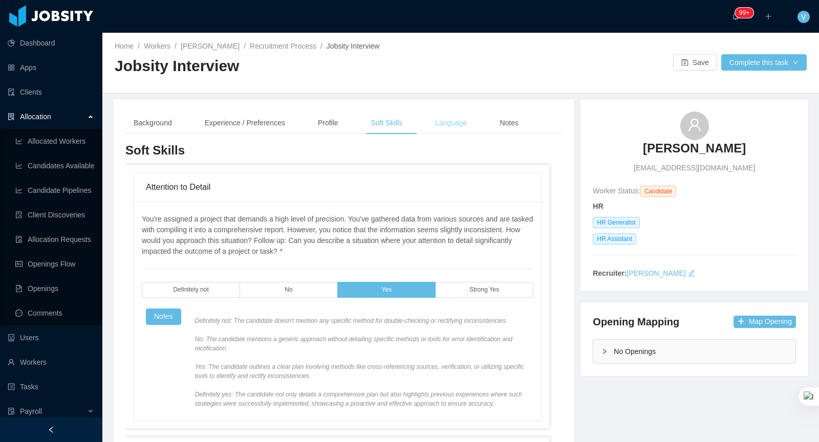
click at [463, 123] on div "Language" at bounding box center [451, 123] width 48 height 23
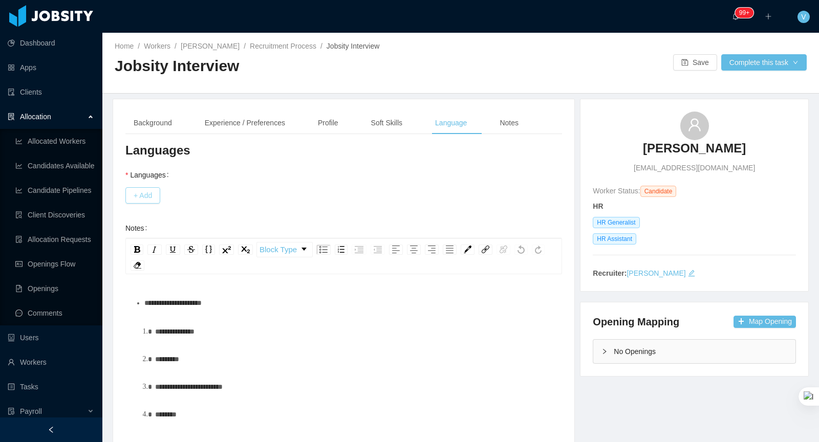
click at [144, 195] on button "+ Add" at bounding box center [142, 195] width 35 height 16
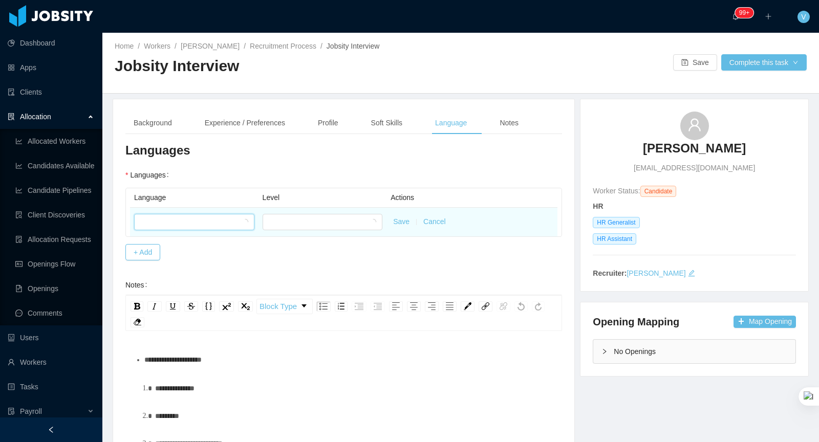
click at [171, 219] on div at bounding box center [190, 222] width 101 height 15
type input "******"
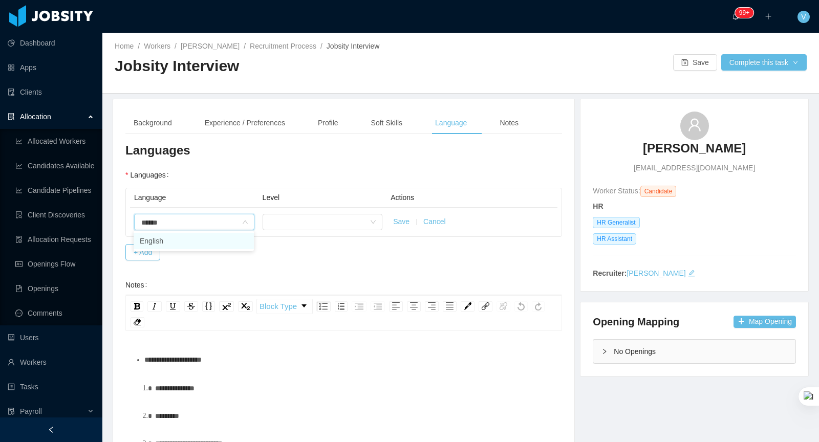
drag, startPoint x: 182, startPoint y: 242, endPoint x: 211, endPoint y: 231, distance: 31.1
click at [184, 242] on li "English" at bounding box center [194, 241] width 120 height 16
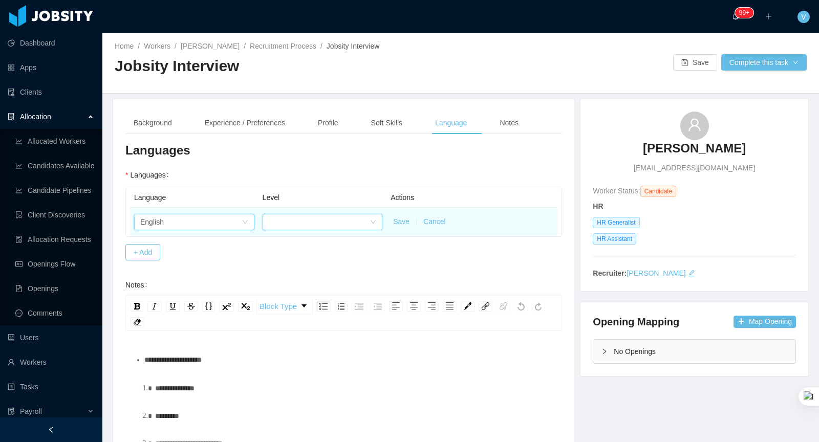
click at [285, 215] on div at bounding box center [319, 222] width 101 height 15
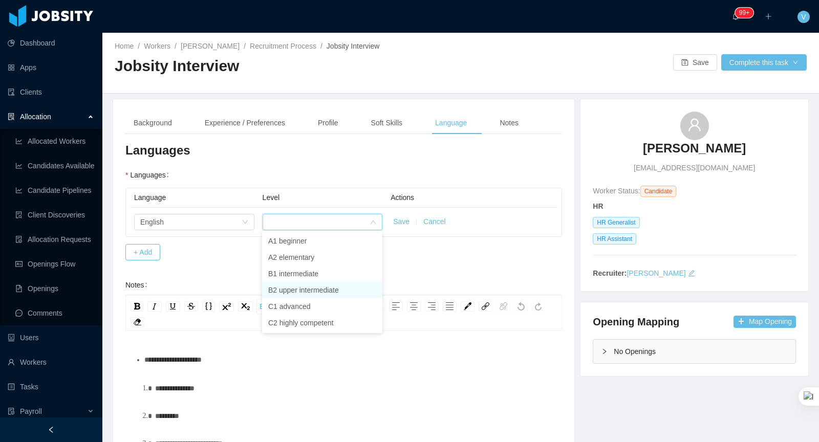
click at [311, 291] on li "B2 upper intermediate" at bounding box center [322, 290] width 120 height 16
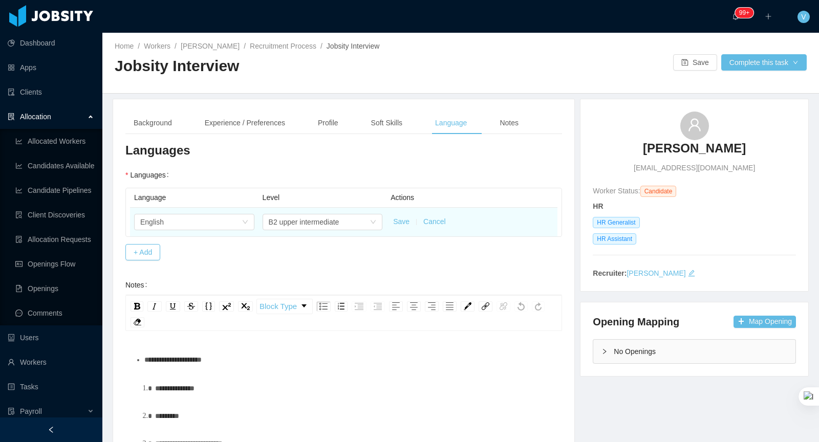
click at [399, 221] on button "Save" at bounding box center [401, 222] width 16 height 11
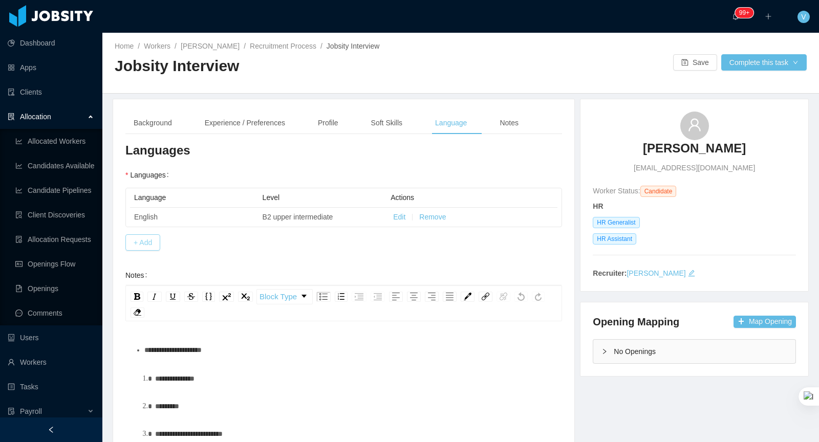
click at [152, 241] on button "+ Add" at bounding box center [142, 242] width 35 height 16
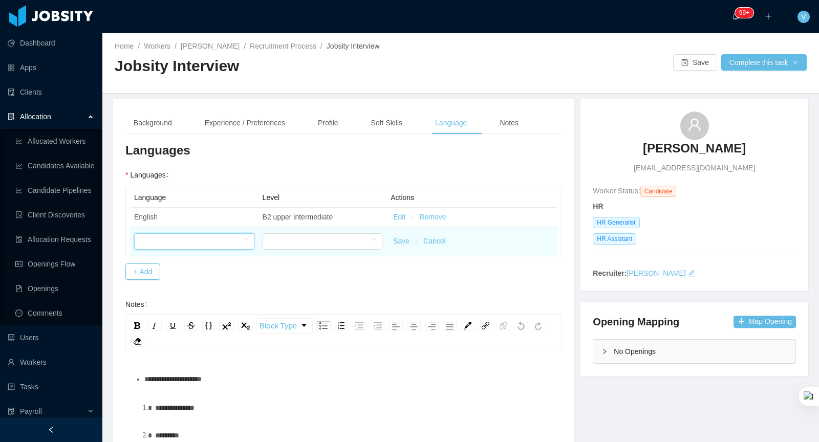
click at [183, 242] on div at bounding box center [190, 241] width 101 height 15
type input "*"
type input "*****"
drag, startPoint x: 183, startPoint y: 261, endPoint x: 329, endPoint y: 233, distance: 148.5
click at [185, 260] on li "Spanish" at bounding box center [194, 260] width 120 height 16
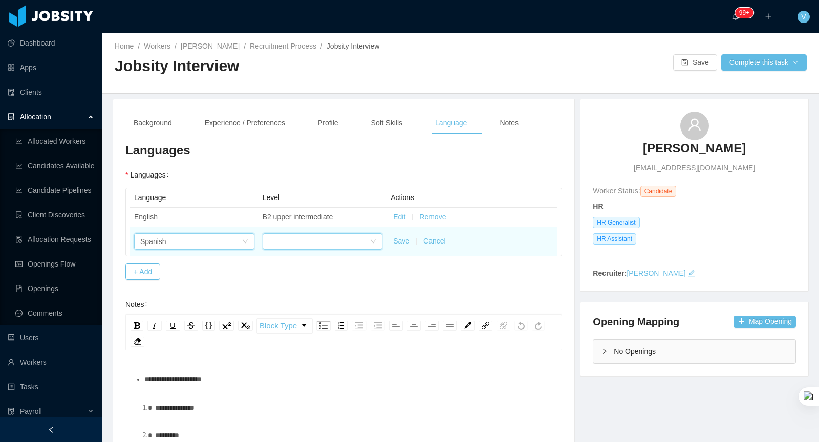
click at [329, 234] on div at bounding box center [319, 241] width 101 height 15
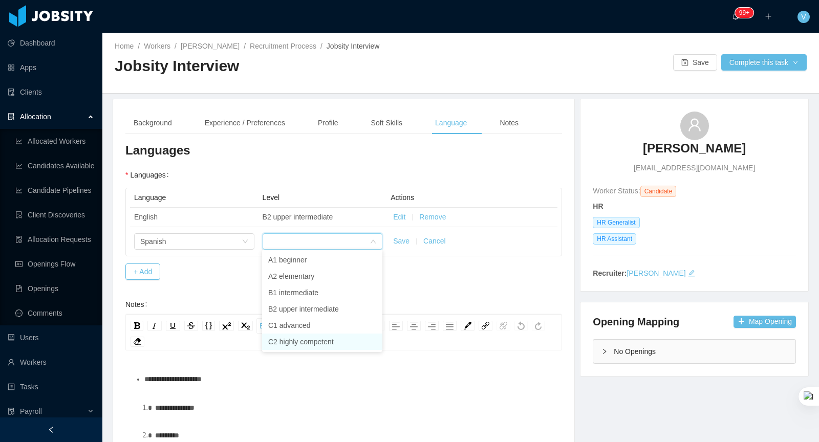
drag, startPoint x: 310, startPoint y: 334, endPoint x: 351, endPoint y: 319, distance: 44.0
click at [310, 334] on li "C2 highly competent" at bounding box center [322, 342] width 120 height 16
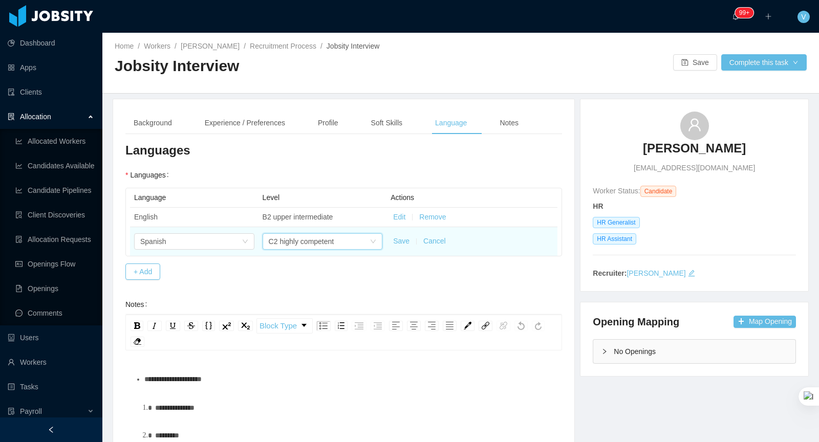
click at [399, 239] on button "Save" at bounding box center [401, 241] width 16 height 11
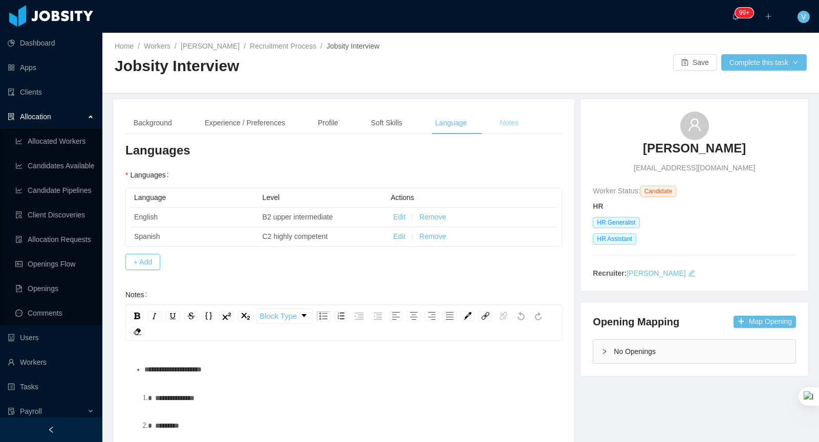
click at [515, 126] on div "Notes" at bounding box center [509, 123] width 35 height 23
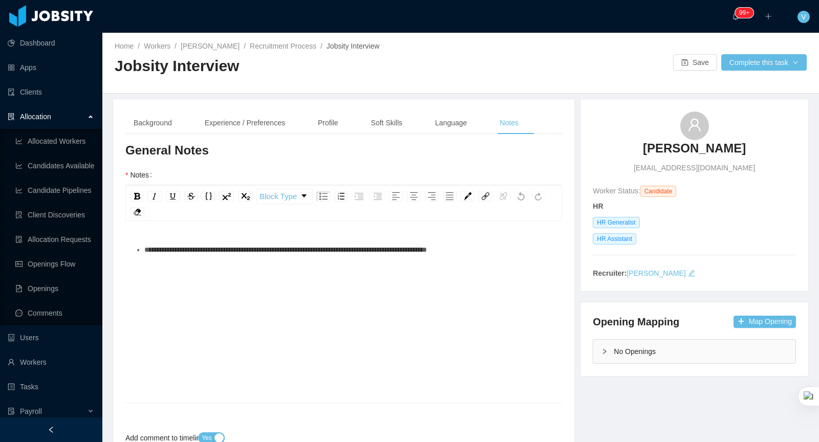
click at [264, 265] on div "**********" at bounding box center [344, 329] width 421 height 179
drag, startPoint x: 476, startPoint y: 236, endPoint x: 487, endPoint y: 234, distance: 12.0
click at [427, 246] on span "**********" at bounding box center [285, 249] width 283 height 7
click at [534, 240] on div "**********" at bounding box center [349, 250] width 410 height 20
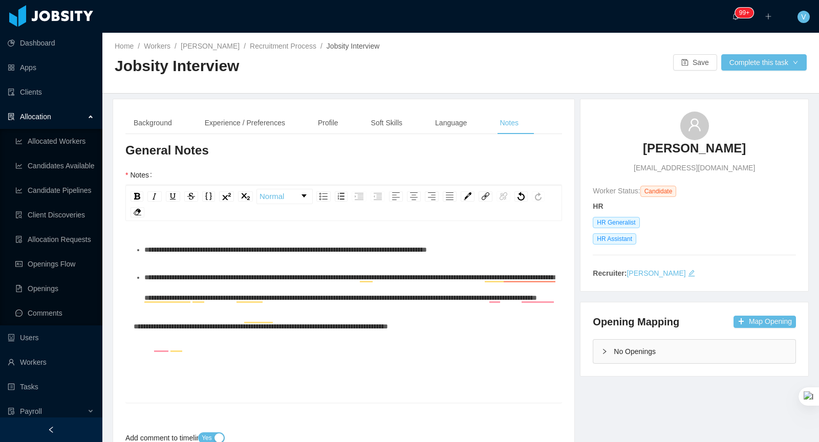
click at [365, 308] on div "**********" at bounding box center [349, 287] width 410 height 41
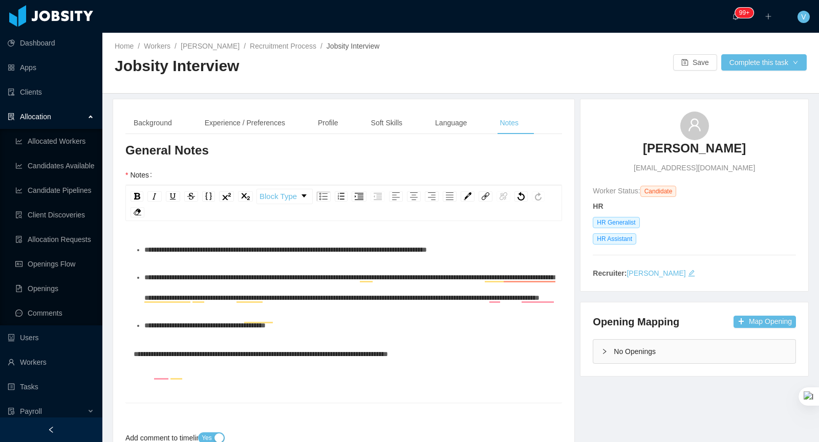
click at [131, 358] on div "**********" at bounding box center [343, 313] width 437 height 179
click at [135, 358] on span "**********" at bounding box center [261, 354] width 254 height 7
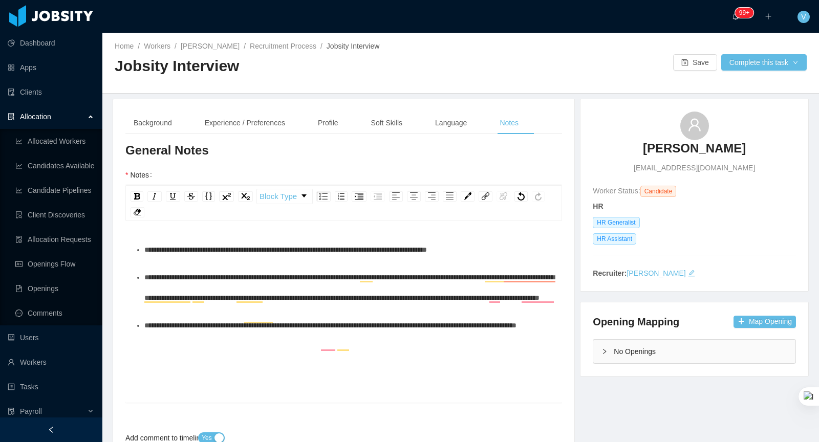
click at [235, 336] on div "**********" at bounding box center [349, 325] width 410 height 20
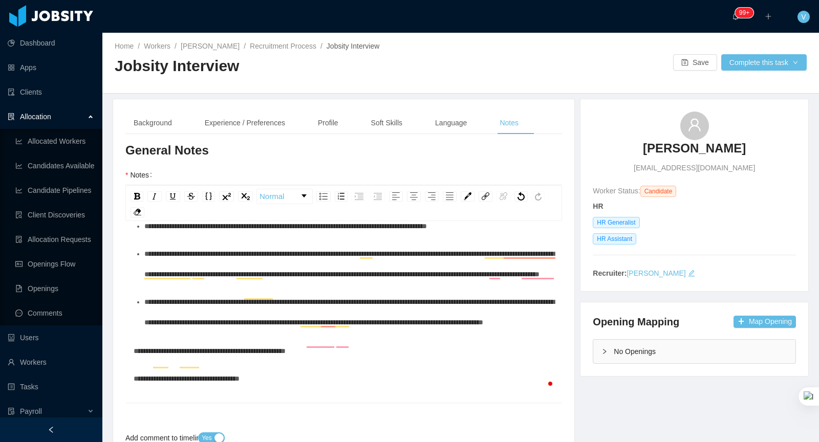
scroll to position [72, 0]
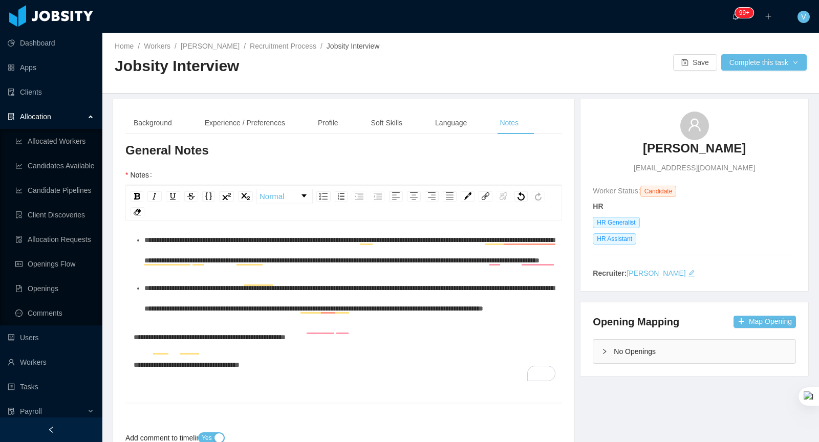
click at [167, 361] on span "**********" at bounding box center [187, 364] width 106 height 7
click at [306, 358] on div "**********" at bounding box center [344, 365] width 421 height 20
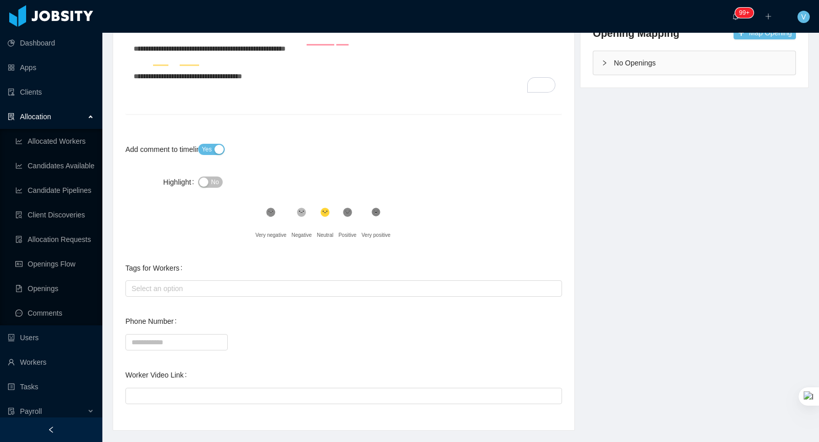
scroll to position [297, 0]
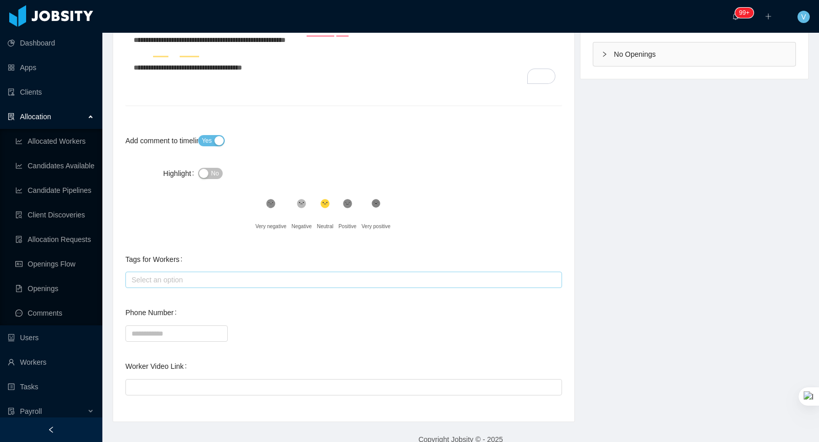
click at [231, 275] on div "Select an option" at bounding box center [342, 280] width 420 height 10
click at [458, 249] on div "Tags for Workers Select an option" at bounding box center [343, 269] width 437 height 41
click at [257, 379] on input "Worker Video Link" at bounding box center [343, 387] width 437 height 16
click at [229, 379] on input "Worker Video Link" at bounding box center [343, 387] width 437 height 16
paste input "**********"
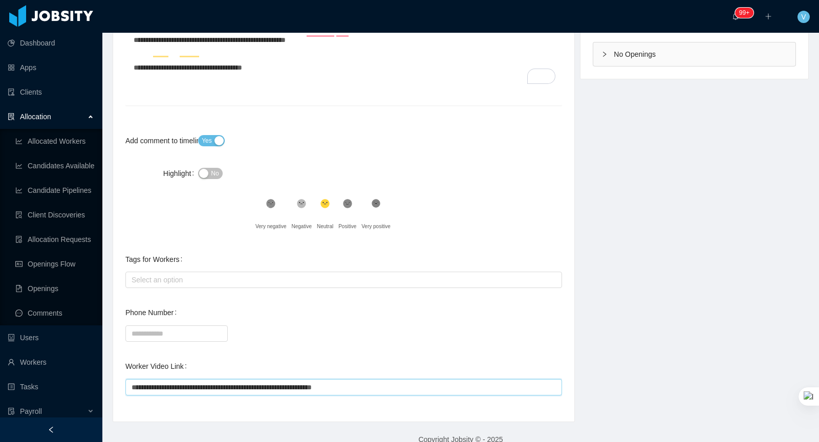
type input "**********"
click at [495, 304] on div "Phone Number" at bounding box center [343, 323] width 437 height 41
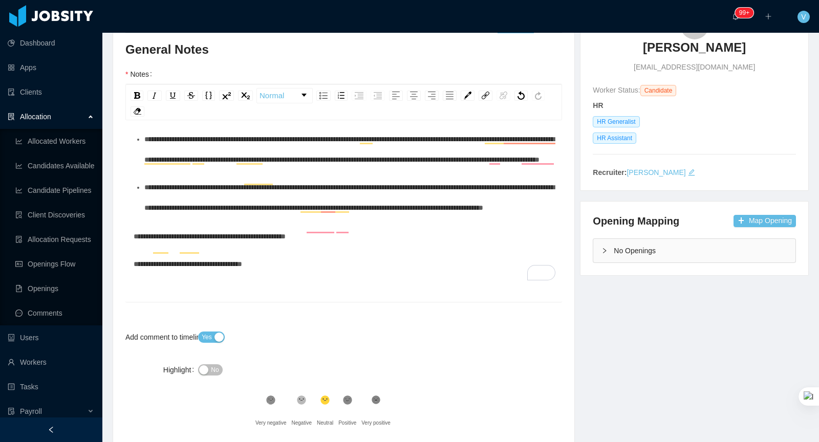
scroll to position [0, 0]
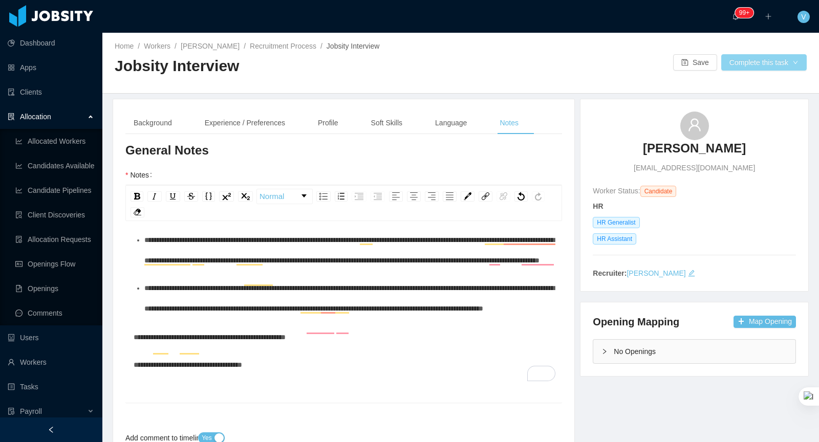
click at [733, 68] on button "Complete this task" at bounding box center [764, 62] width 86 height 16
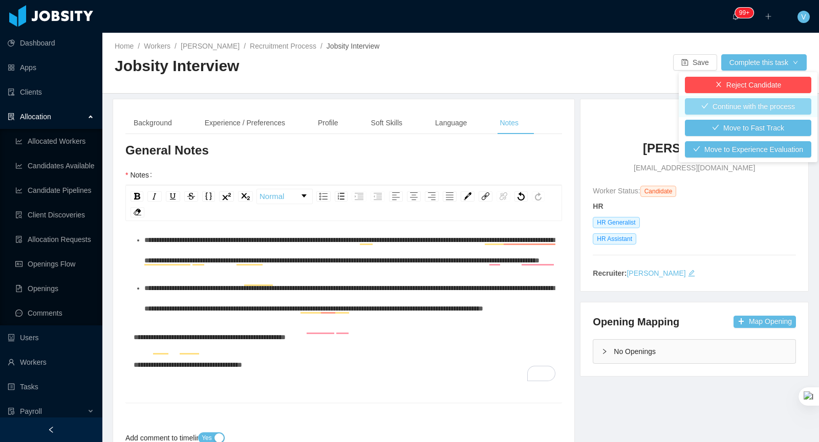
click at [754, 110] on button "Continue with the process" at bounding box center [748, 106] width 126 height 16
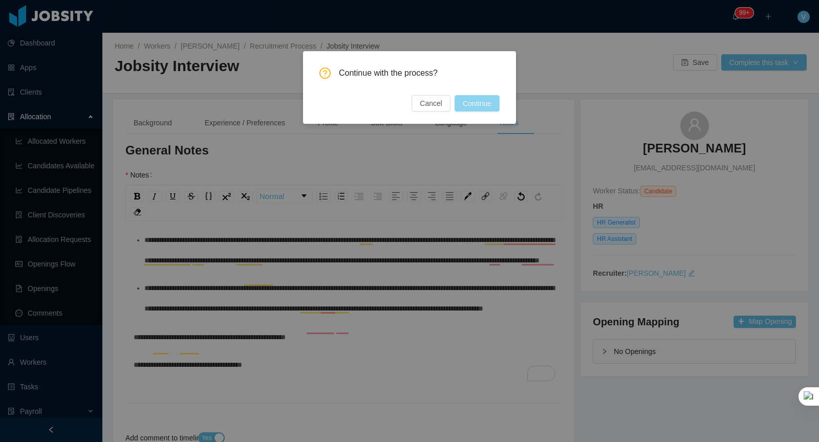
click at [475, 96] on button "Continue" at bounding box center [477, 103] width 45 height 16
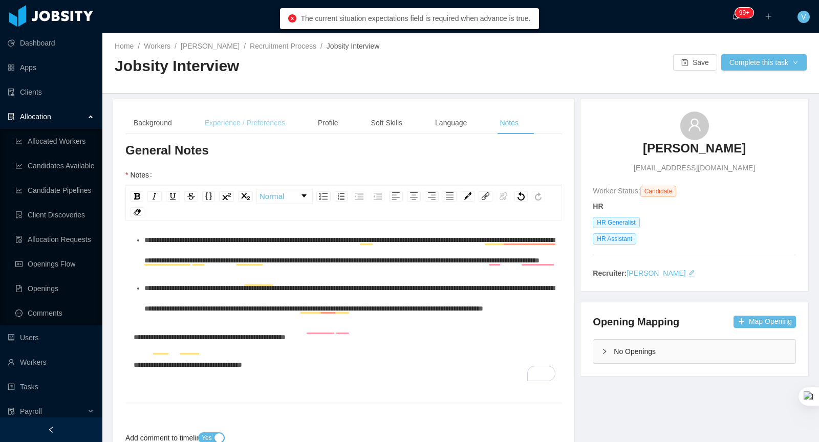
click at [226, 120] on div "Experience / Preferences" at bounding box center [245, 123] width 97 height 23
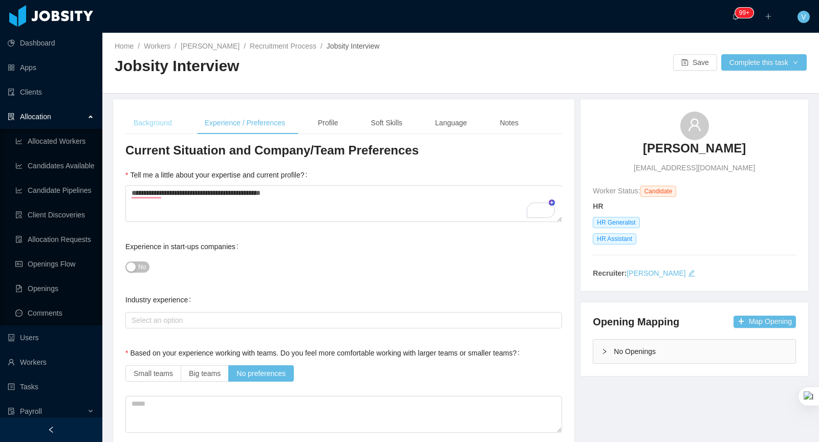
click at [149, 122] on div "Background" at bounding box center [152, 123] width 55 height 23
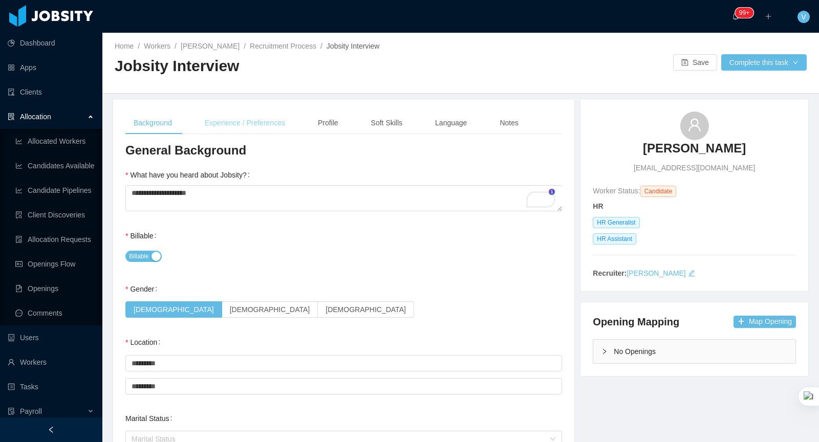
drag, startPoint x: 240, startPoint y: 133, endPoint x: 244, endPoint y: 130, distance: 5.4
click at [243, 131] on div "Experience / Preferences" at bounding box center [245, 123] width 97 height 23
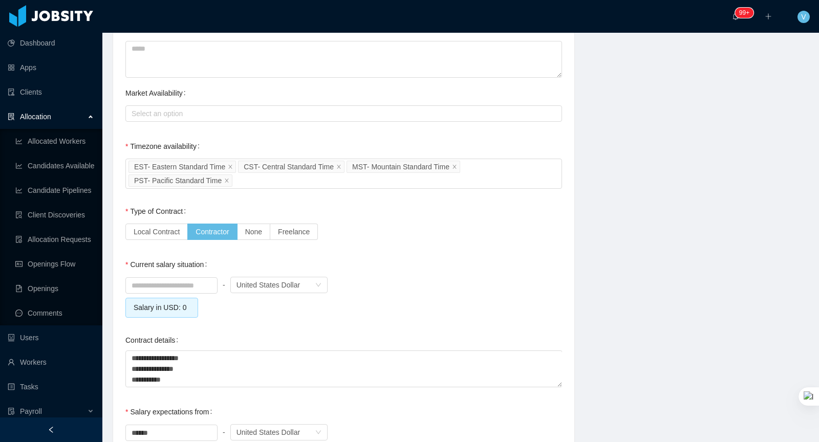
scroll to position [1035, 0]
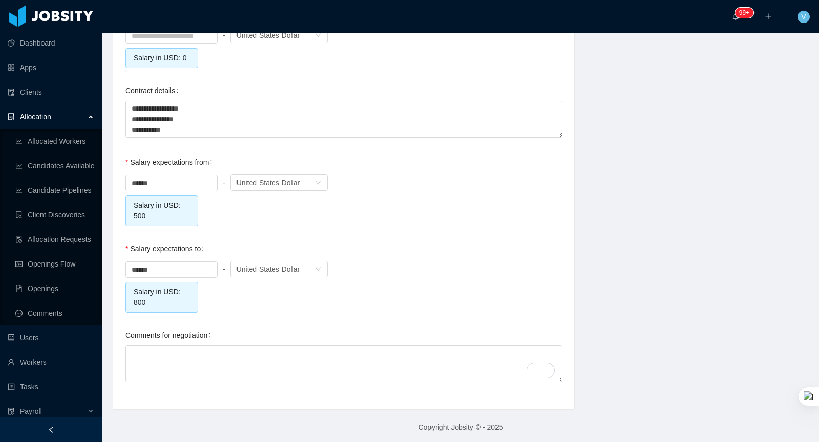
click at [331, 301] on div "****** - Currency United States Dollar Salary in USD: 800" at bounding box center [343, 286] width 437 height 54
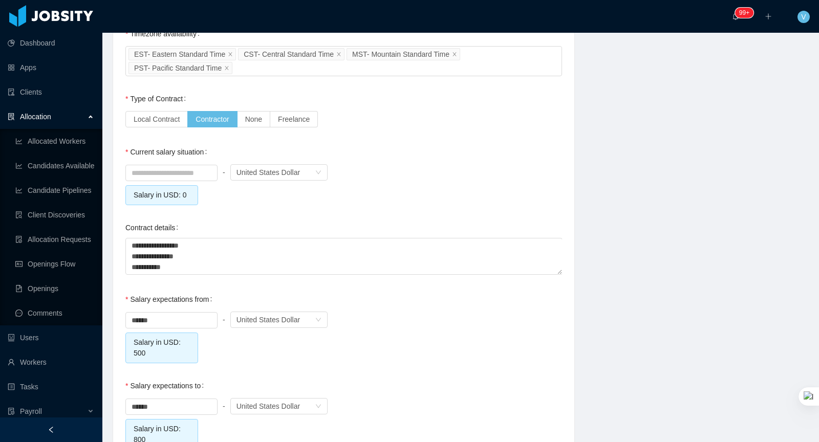
scroll to position [892, 0]
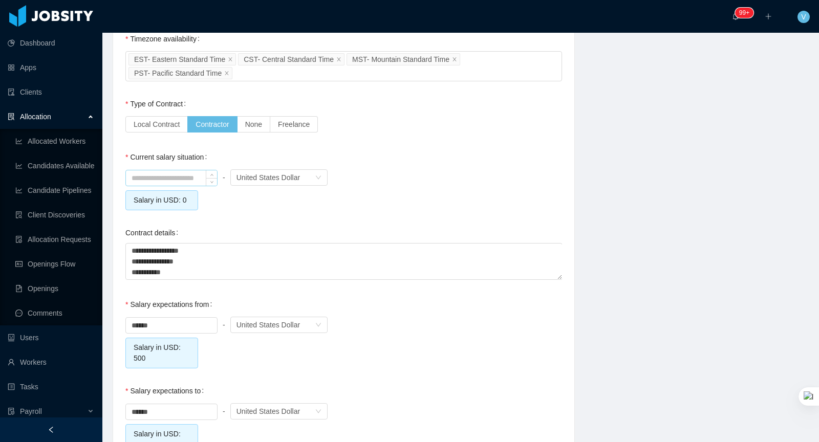
click at [179, 176] on input at bounding box center [171, 177] width 91 height 15
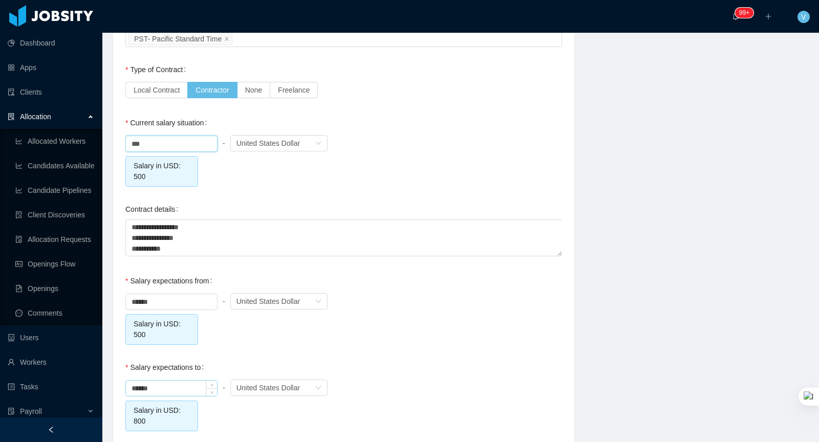
scroll to position [976, 0]
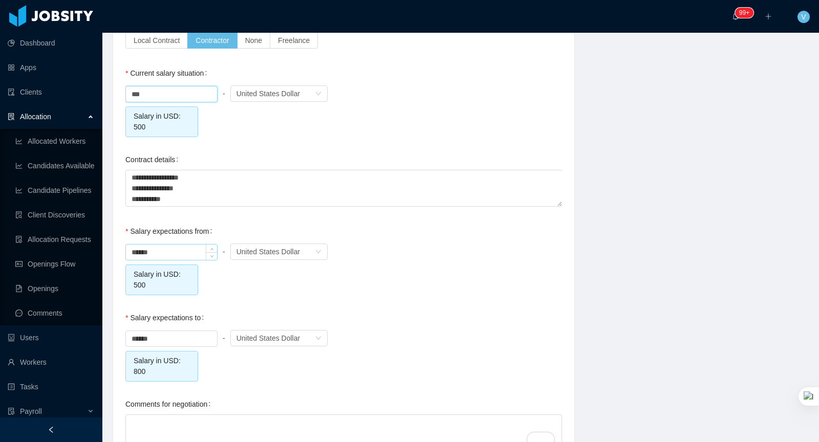
type input "******"
click at [134, 250] on input "******" at bounding box center [171, 252] width 91 height 15
type input "******"
drag, startPoint x: 138, startPoint y: 337, endPoint x: 150, endPoint y: 336, distance: 11.8
click at [141, 337] on input "******" at bounding box center [171, 338] width 91 height 15
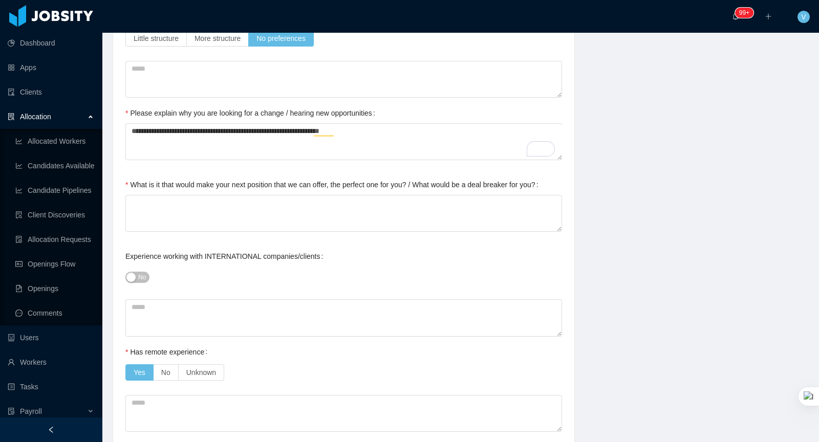
scroll to position [0, 0]
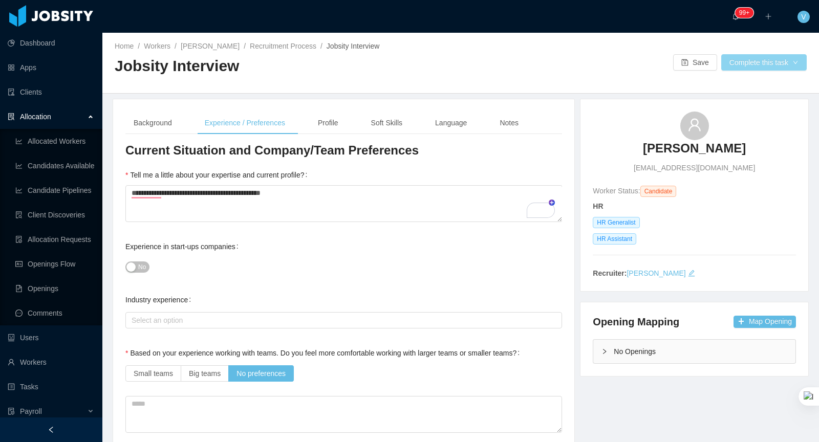
type input "******"
click at [753, 61] on button "Complete this task" at bounding box center [764, 62] width 86 height 16
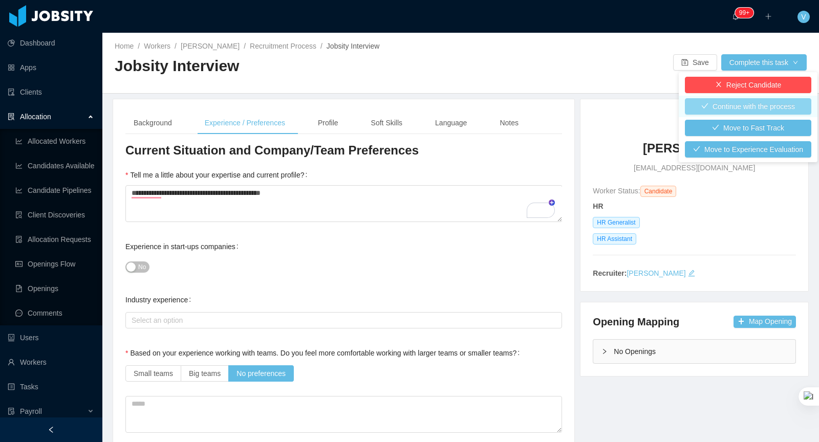
click at [770, 111] on button "Continue with the process" at bounding box center [748, 106] width 126 height 16
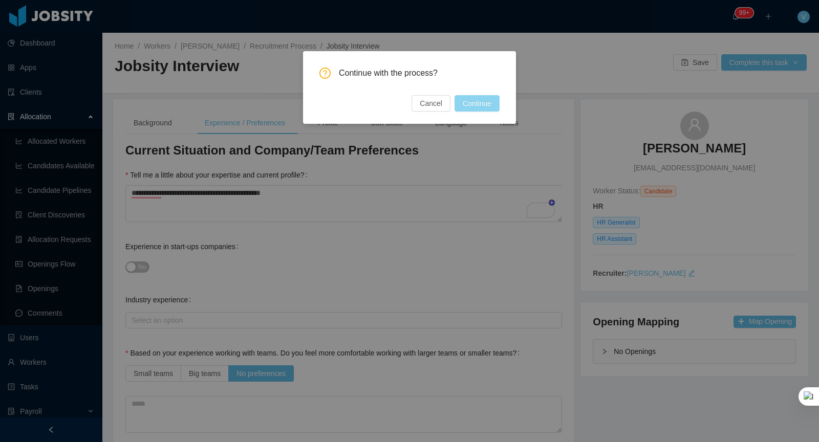
click at [471, 104] on button "Continue" at bounding box center [477, 103] width 45 height 16
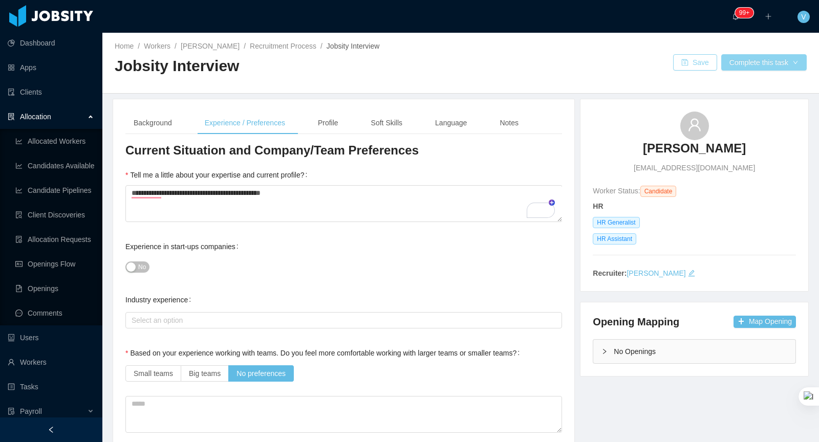
drag, startPoint x: 702, startPoint y: 63, endPoint x: 744, endPoint y: 63, distance: 41.5
click at [711, 62] on button "Save" at bounding box center [695, 62] width 44 height 16
click at [744, 63] on button "Complete this task" at bounding box center [764, 62] width 86 height 16
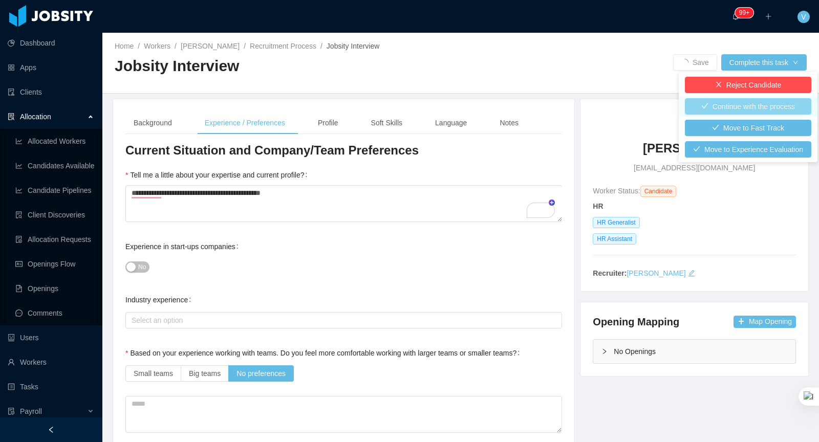
click at [763, 106] on button "Continue with the process" at bounding box center [748, 106] width 126 height 16
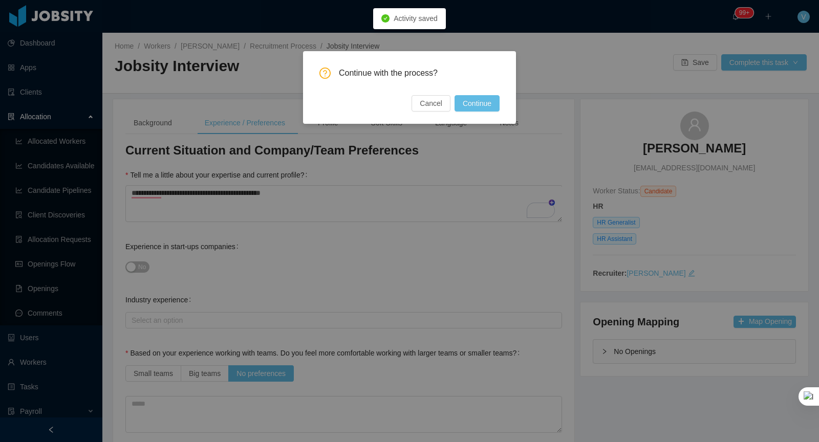
drag, startPoint x: 477, startPoint y: 105, endPoint x: 518, endPoint y: 107, distance: 41.0
click at [477, 105] on button "Continue" at bounding box center [477, 103] width 45 height 16
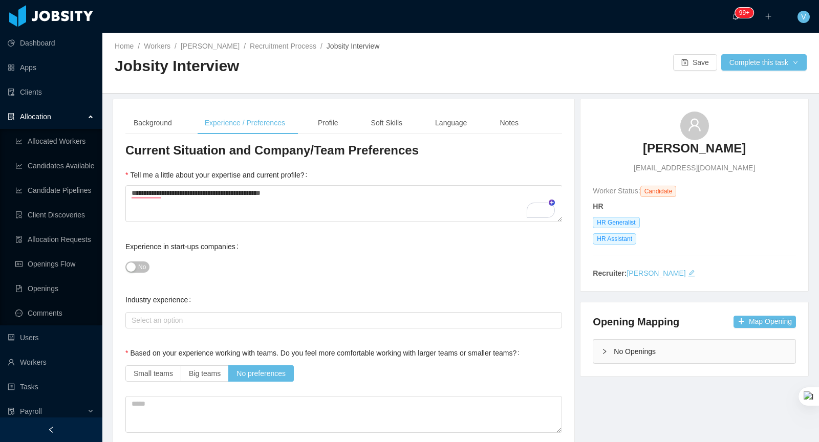
click at [737, 72] on div "Home / Workers / Arianna Portillo / Recruitment Process / Jobsity Interview / J…" at bounding box center [460, 63] width 717 height 61
click at [738, 66] on button "Complete this task" at bounding box center [764, 62] width 86 height 16
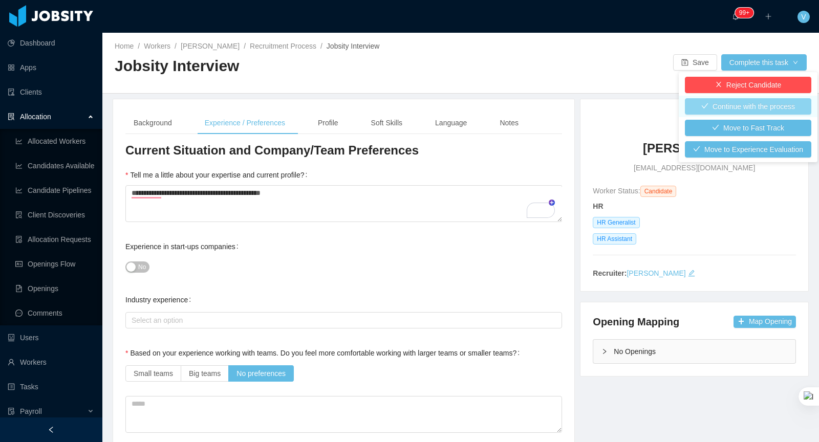
click at [732, 104] on button "Continue with the process" at bounding box center [748, 106] width 126 height 16
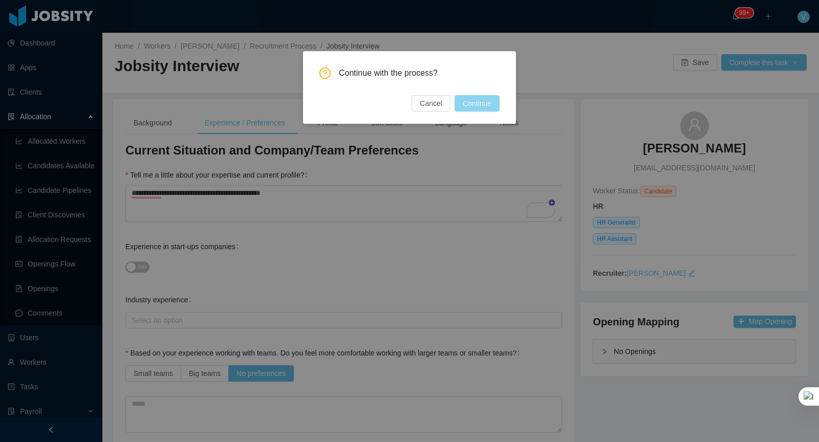
click at [463, 103] on button "Continue" at bounding box center [477, 103] width 45 height 16
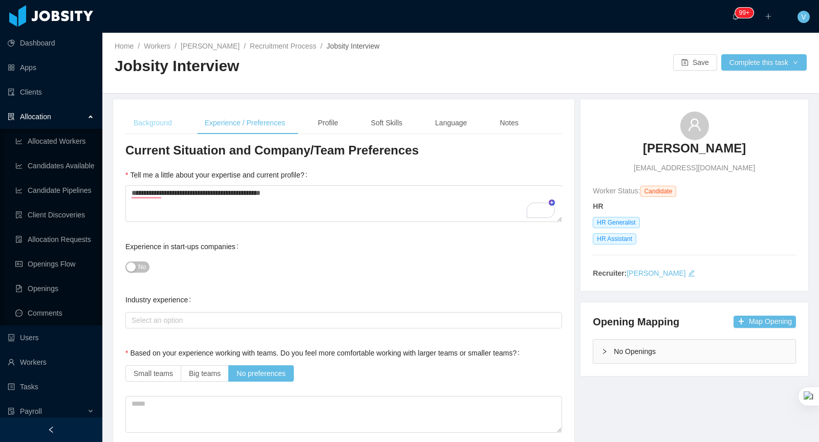
click at [164, 123] on div "Background" at bounding box center [152, 123] width 55 height 23
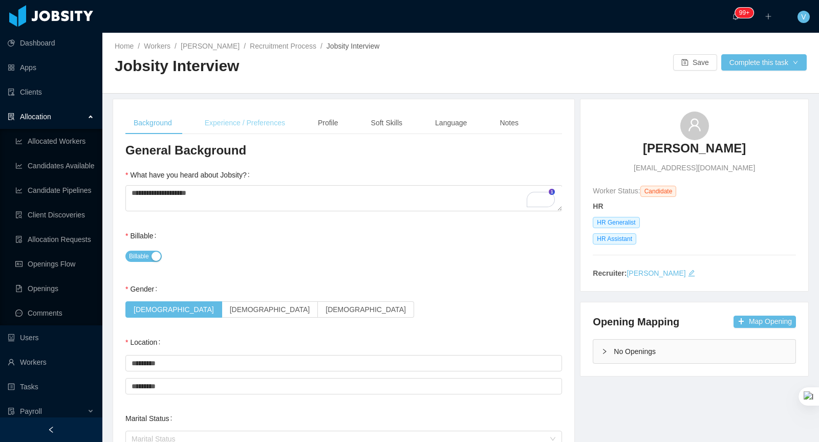
click at [251, 132] on div "Experience / Preferences" at bounding box center [245, 123] width 97 height 23
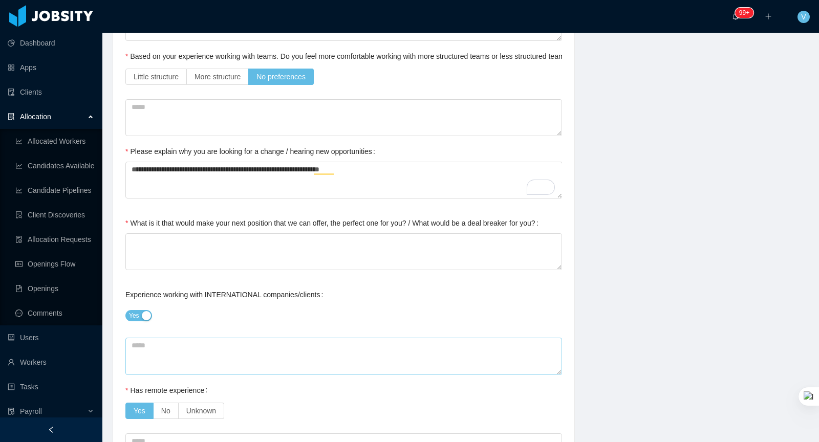
scroll to position [404, 0]
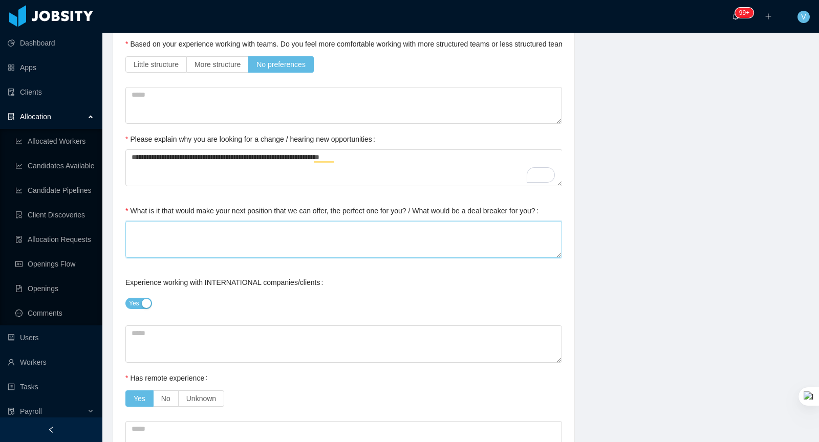
click at [245, 229] on textarea "What is it that would make your next position that we can offer, the perfect on…" at bounding box center [343, 239] width 437 height 37
type textarea "*"
type textarea "**"
type textarea "***"
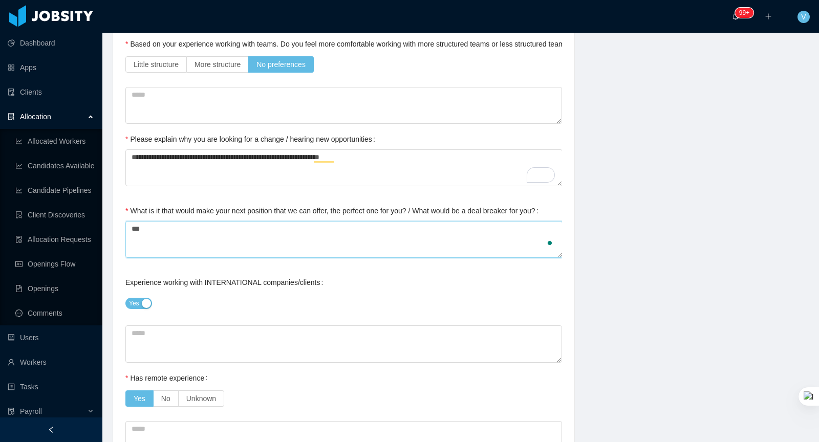
type textarea "****"
type textarea "*****"
type textarea "******"
type textarea "*******"
type textarea "********"
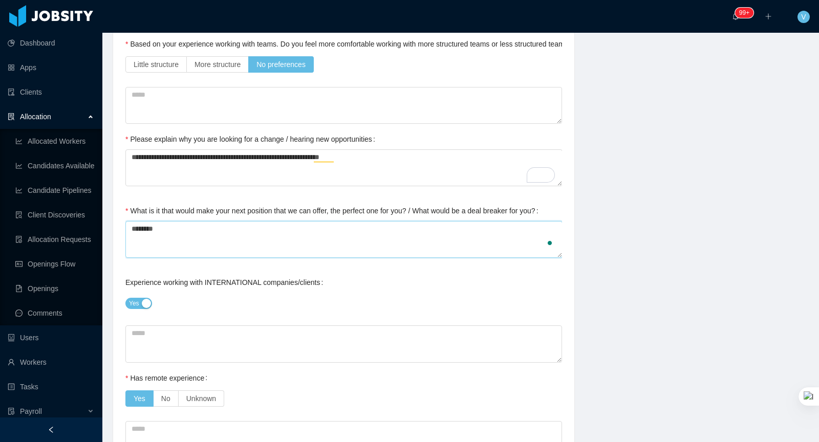
type textarea "*********"
type textarea "**********"
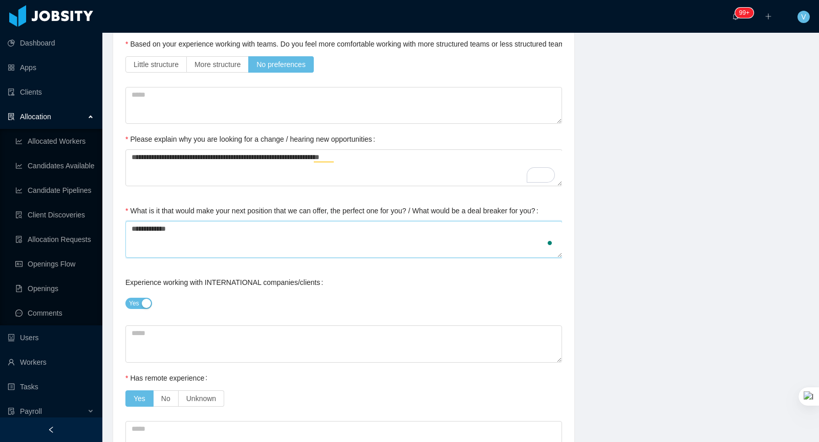
type textarea "**********"
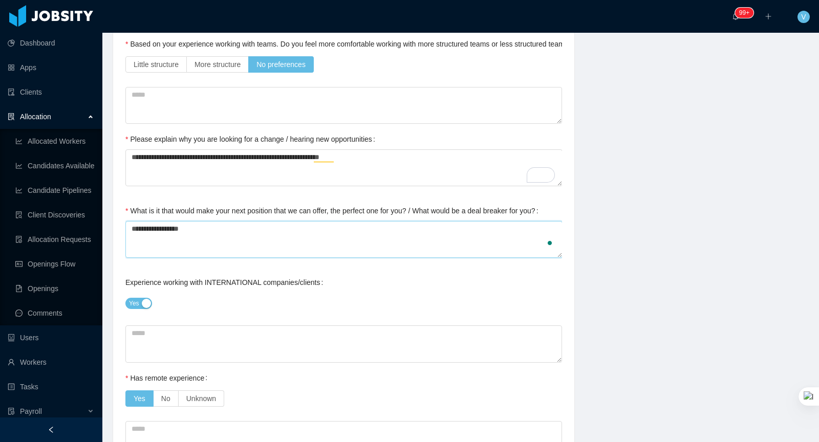
type textarea "**********"
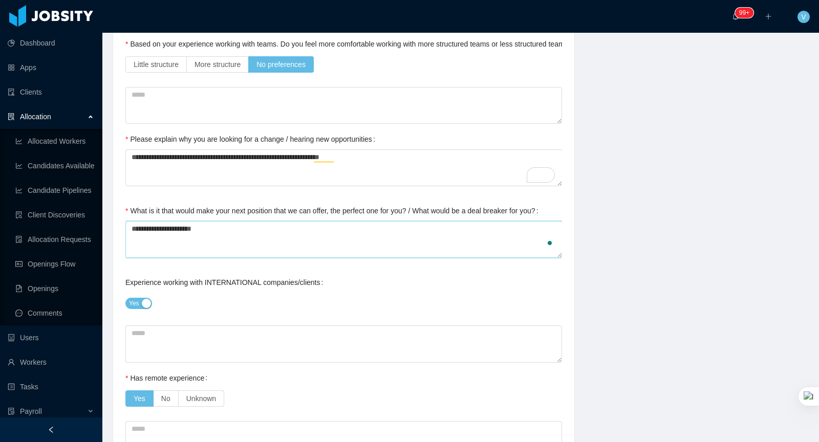
type textarea "**********"
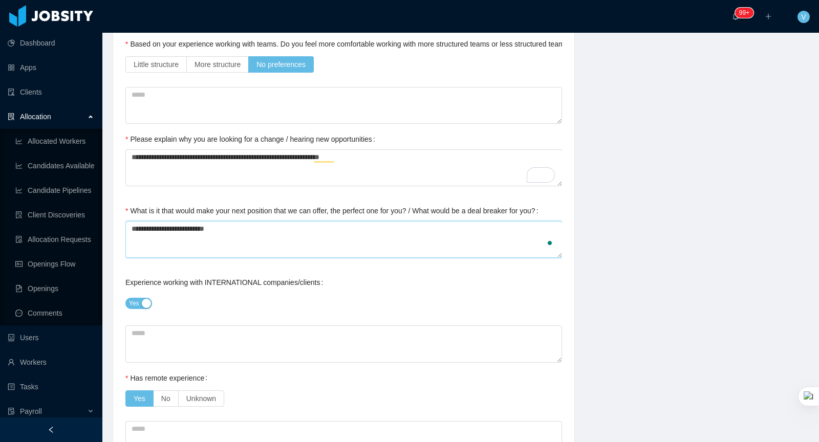
type textarea "**********"
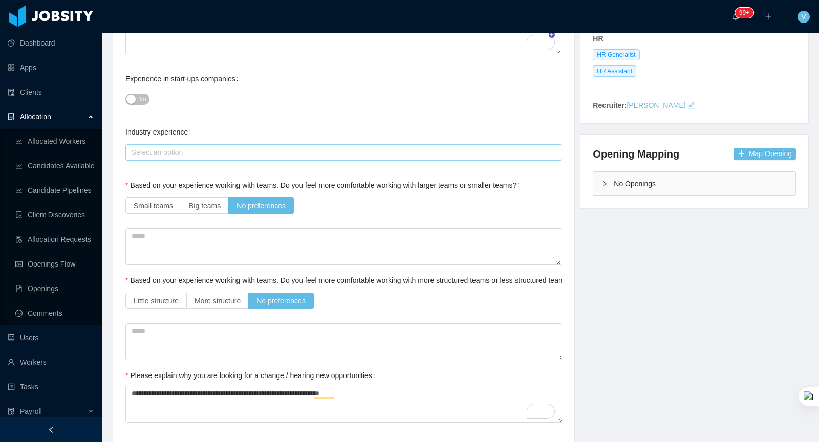
scroll to position [0, 0]
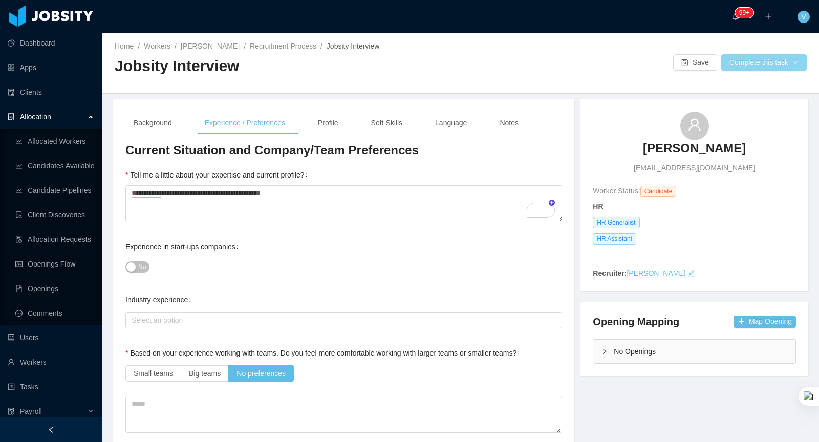
type textarea "**********"
click at [758, 68] on button "Complete this task" at bounding box center [764, 62] width 86 height 16
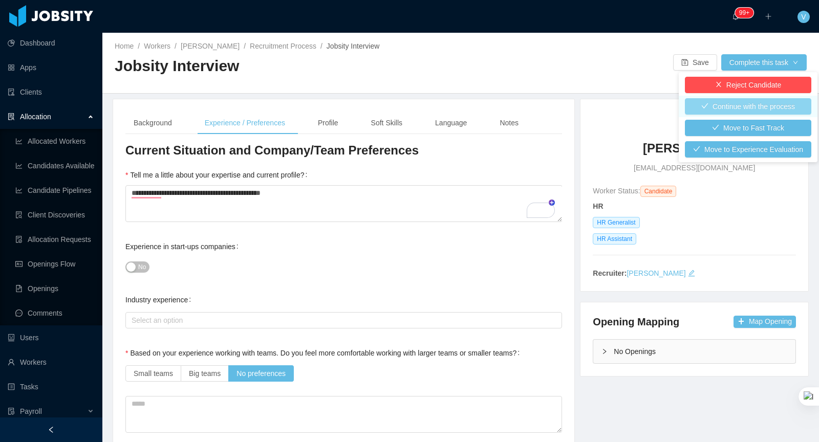
click at [735, 110] on button "Continue with the process" at bounding box center [748, 106] width 126 height 16
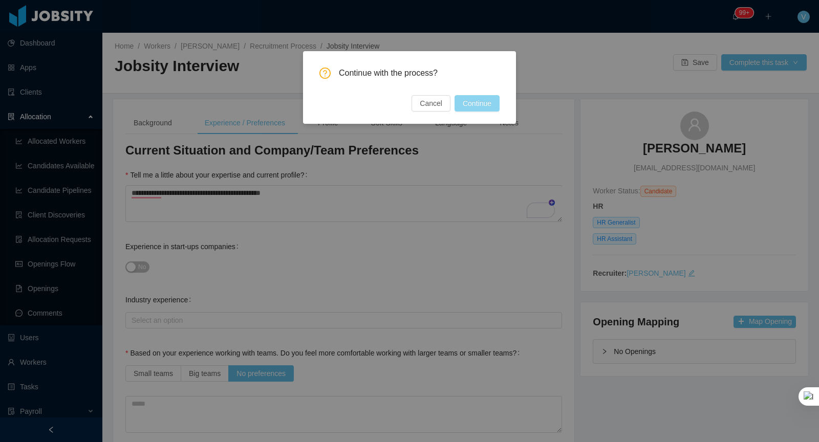
click at [481, 103] on button "Continue" at bounding box center [477, 103] width 45 height 16
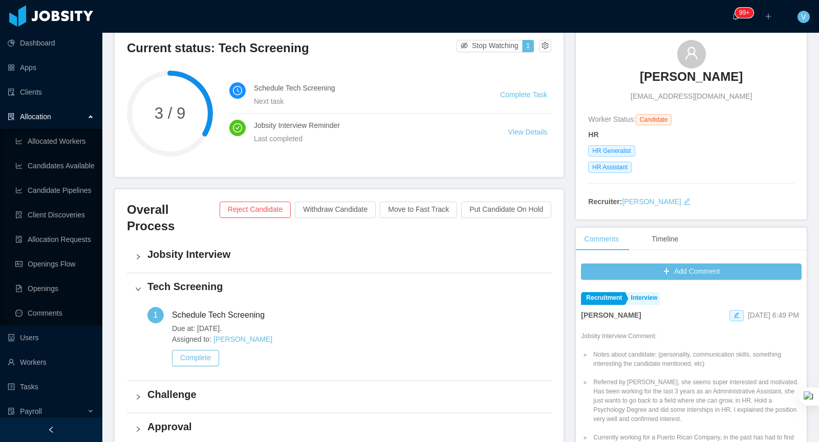
scroll to position [51, 0]
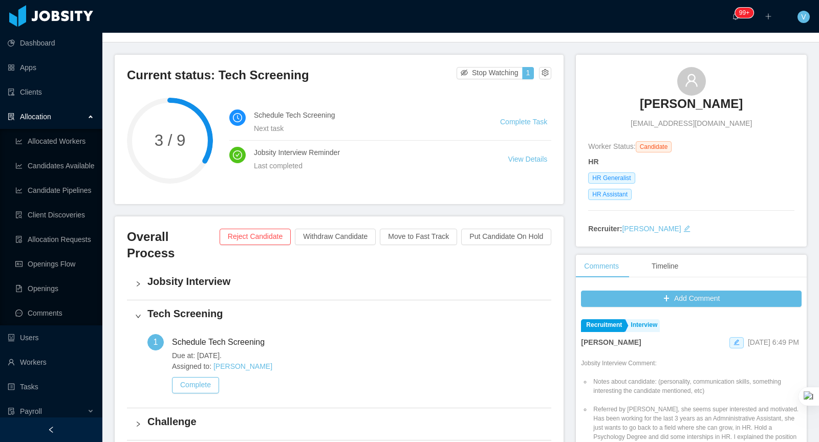
click at [217, 274] on h4 "Jobsity Interview" at bounding box center [345, 281] width 396 height 14
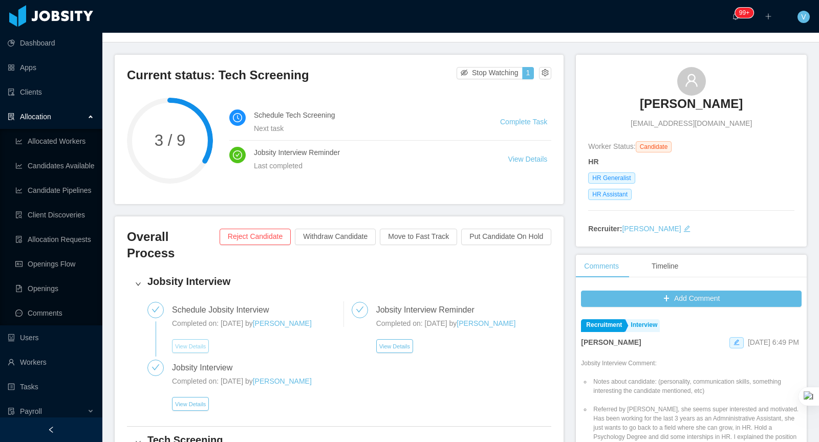
click at [203, 339] on button "View Details" at bounding box center [190, 346] width 37 height 14
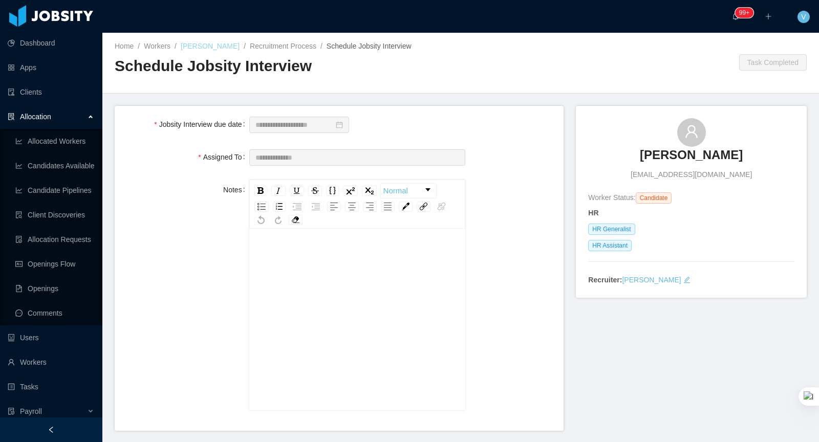
click at [214, 47] on link "[PERSON_NAME]" at bounding box center [210, 46] width 59 height 8
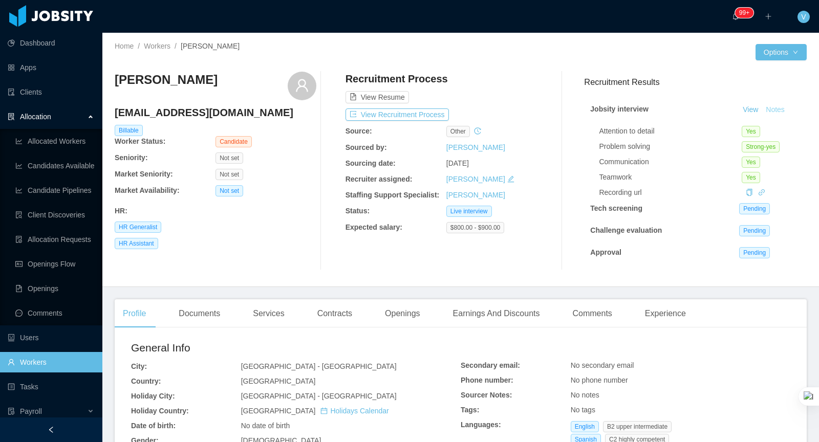
click at [772, 110] on button "Notes" at bounding box center [775, 110] width 27 height 12
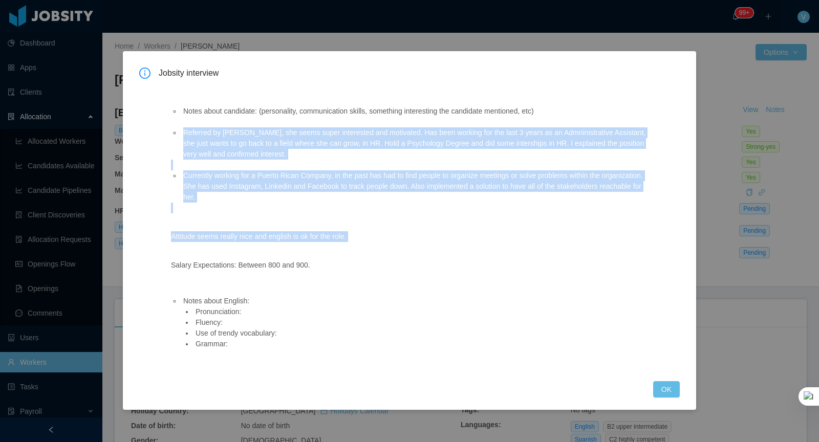
drag, startPoint x: 183, startPoint y: 131, endPoint x: 244, endPoint y: 197, distance: 90.2
click at [331, 276] on div "Notes about candidate: (personality, communication skills, something interestin…" at bounding box center [409, 226] width 500 height 286
copy span "Referred by [PERSON_NAME], she seems super interested and motivated. Has been w…"
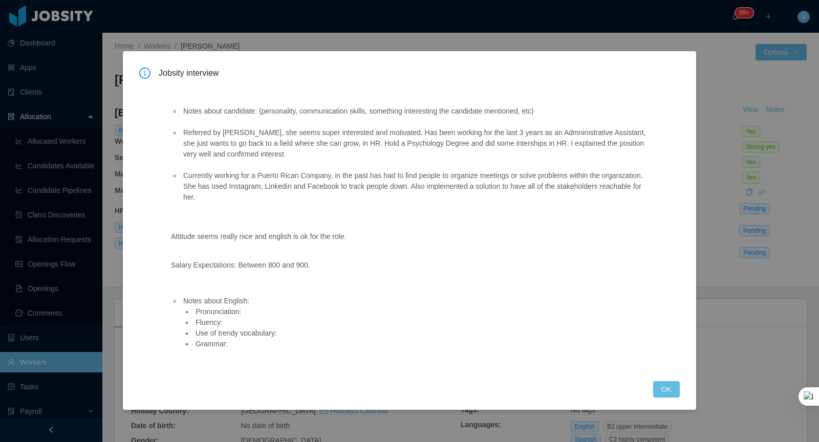
click at [712, 104] on div "Jobsity interview Notes about candidate: (personality, communication skills, so…" at bounding box center [409, 221] width 819 height 442
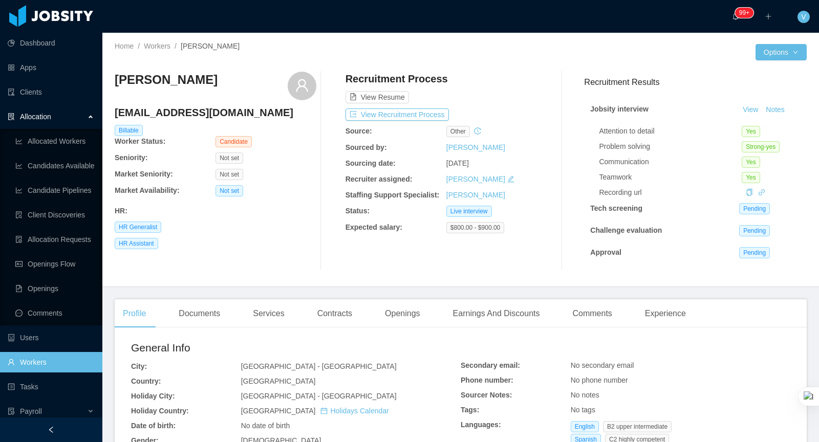
drag, startPoint x: 273, startPoint y: 52, endPoint x: 258, endPoint y: 56, distance: 15.9
click at [272, 52] on div "Jobsity interview Notes about candidate: (personality, communication skills, so…" at bounding box center [409, 221] width 819 height 442
drag, startPoint x: 238, startPoint y: 48, endPoint x: 192, endPoint y: 48, distance: 46.1
click at [181, 50] on div "Home / Workers / [PERSON_NAME] /" at bounding box center [288, 46] width 346 height 11
copy span "[PERSON_NAME]"
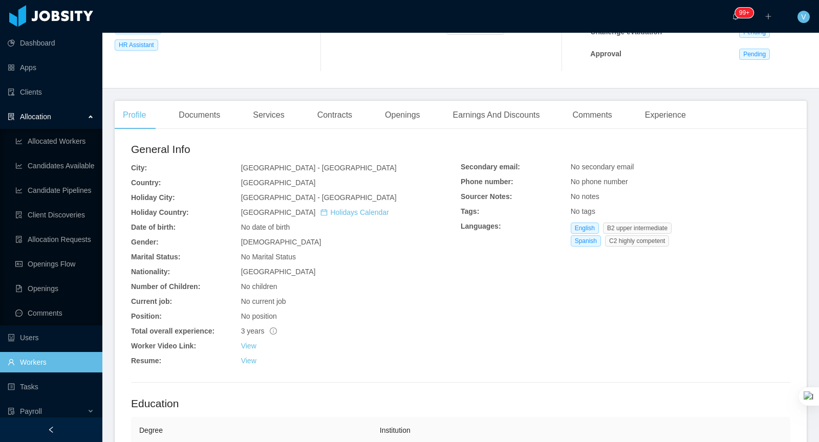
drag, startPoint x: 200, startPoint y: 118, endPoint x: 298, endPoint y: 157, distance: 105.7
click at [200, 118] on div "Documents" at bounding box center [199, 115] width 58 height 29
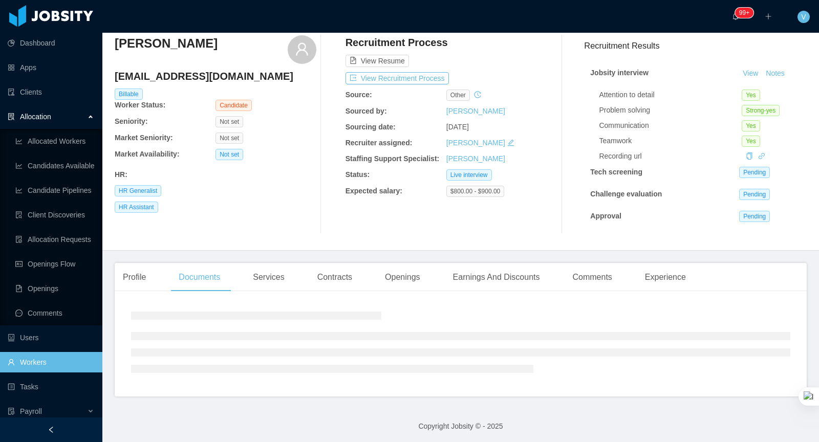
scroll to position [50, 0]
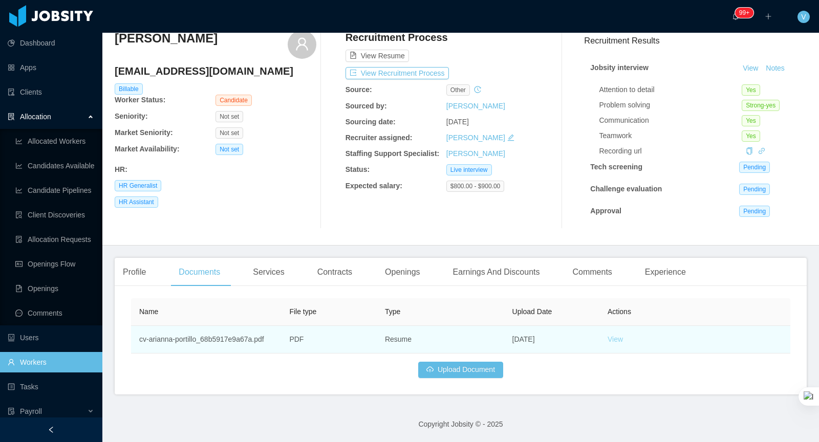
click at [616, 336] on link "View" at bounding box center [615, 339] width 15 height 8
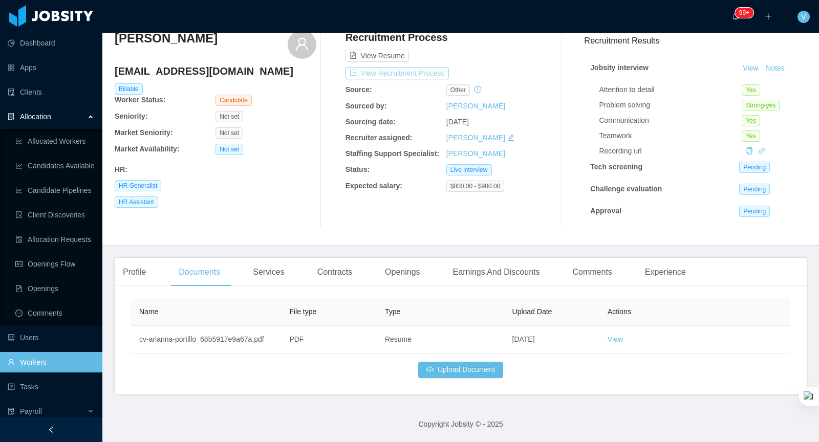
click at [399, 67] on button "View Recruitment Process" at bounding box center [397, 73] width 103 height 12
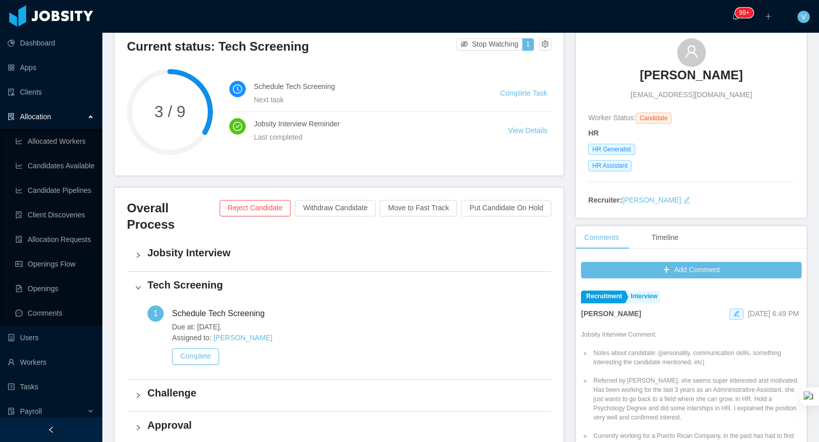
scroll to position [239, 0]
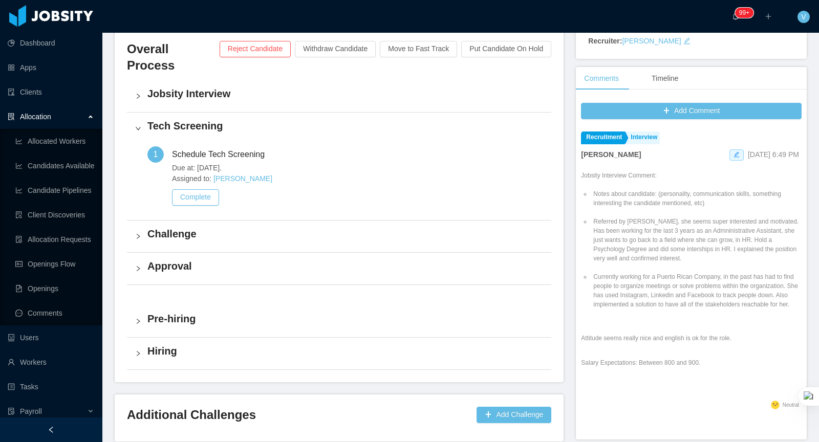
drag, startPoint x: 594, startPoint y: 218, endPoint x: 651, endPoint y: 269, distance: 76.9
click at [720, 367] on div "Jobsity Interview Comment: Notes about candidate: (personality, communication s…" at bounding box center [691, 284] width 221 height 227
copy div "Referred by [PERSON_NAME], she seems super interested and motivated. Has been w…"
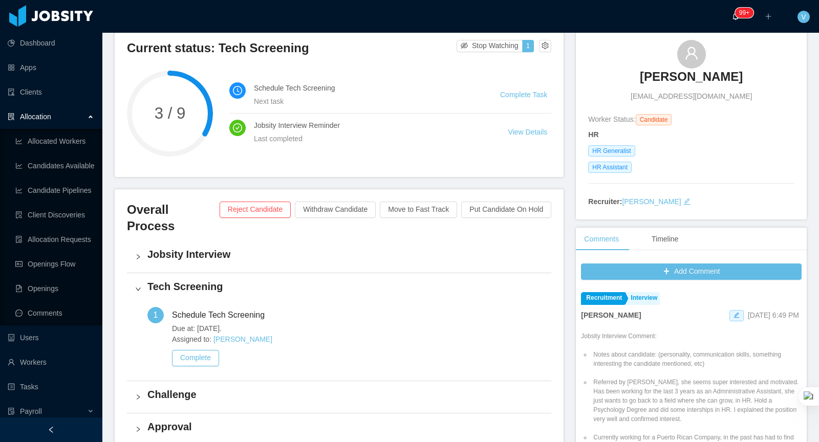
scroll to position [0, 0]
